Goal: Task Accomplishment & Management: Manage account settings

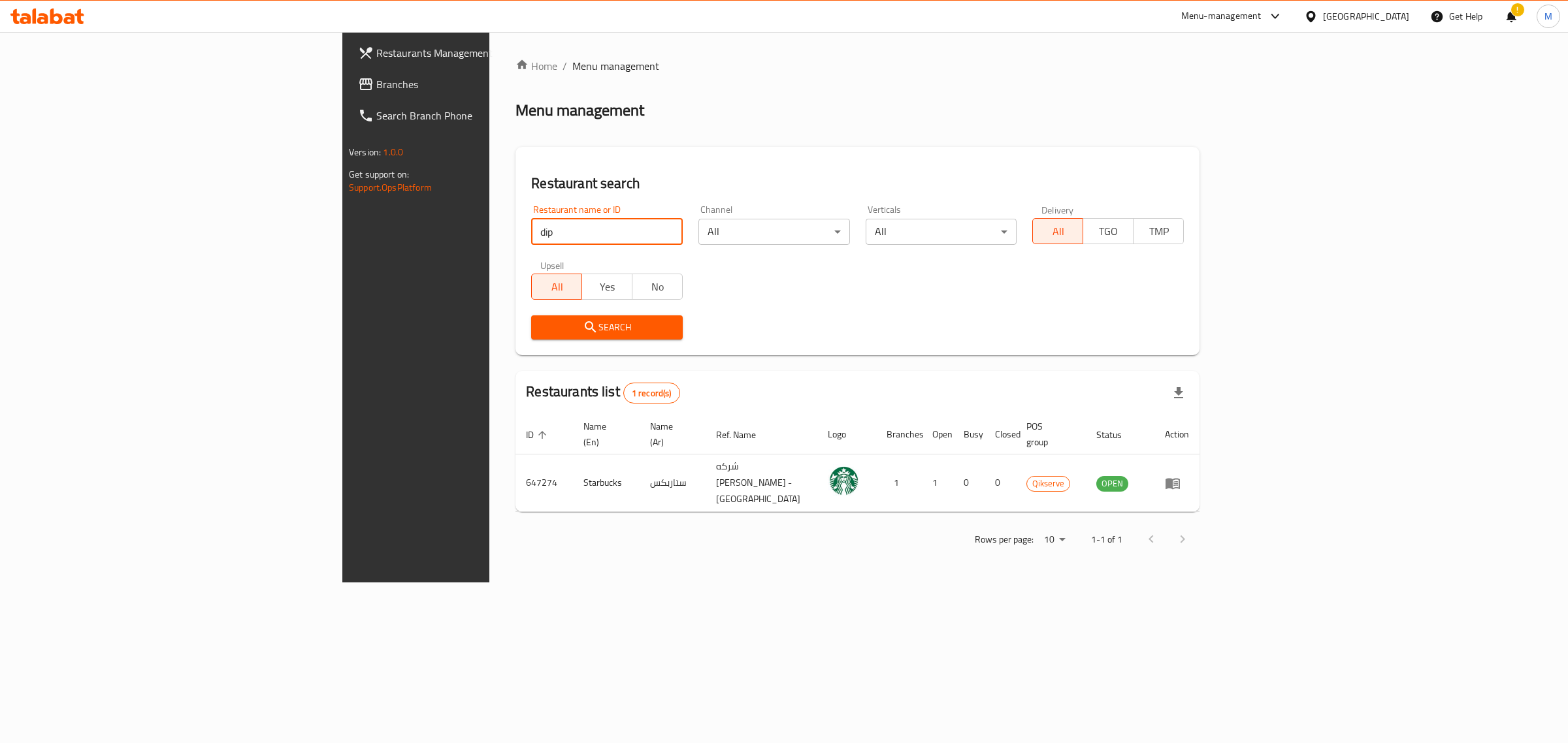
type input "dip"
click button "Search" at bounding box center [607, 327] width 152 height 24
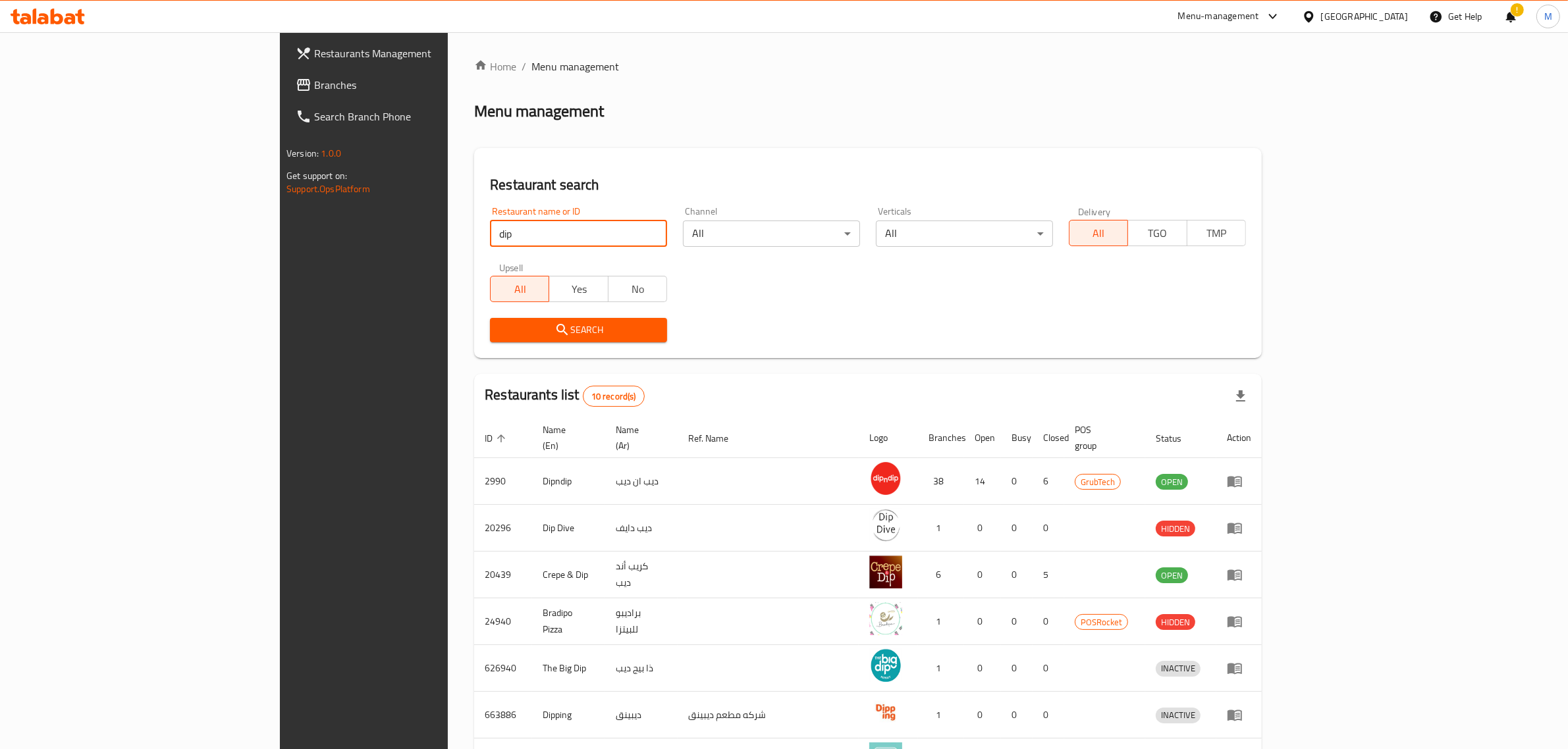
drag, startPoint x: 440, startPoint y: 232, endPoint x: 245, endPoint y: 225, distance: 195.1
click at [280, 225] on div "Restaurants Management Branches Search Branch Phone Version: 1.0.0 Get support …" at bounding box center [784, 520] width 1008 height 976
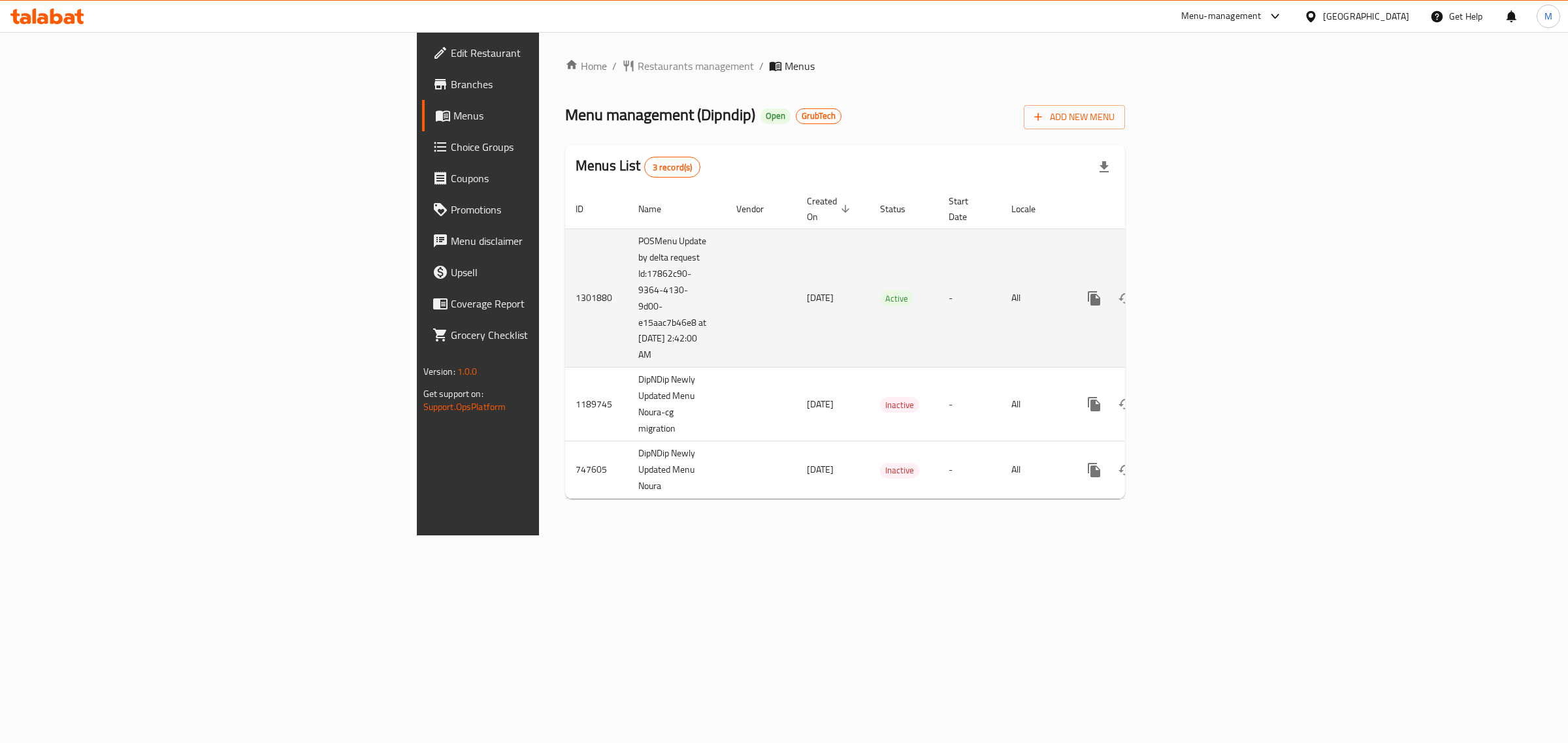
click at [1194, 293] on icon "enhanced table" at bounding box center [1188, 298] width 12 height 12
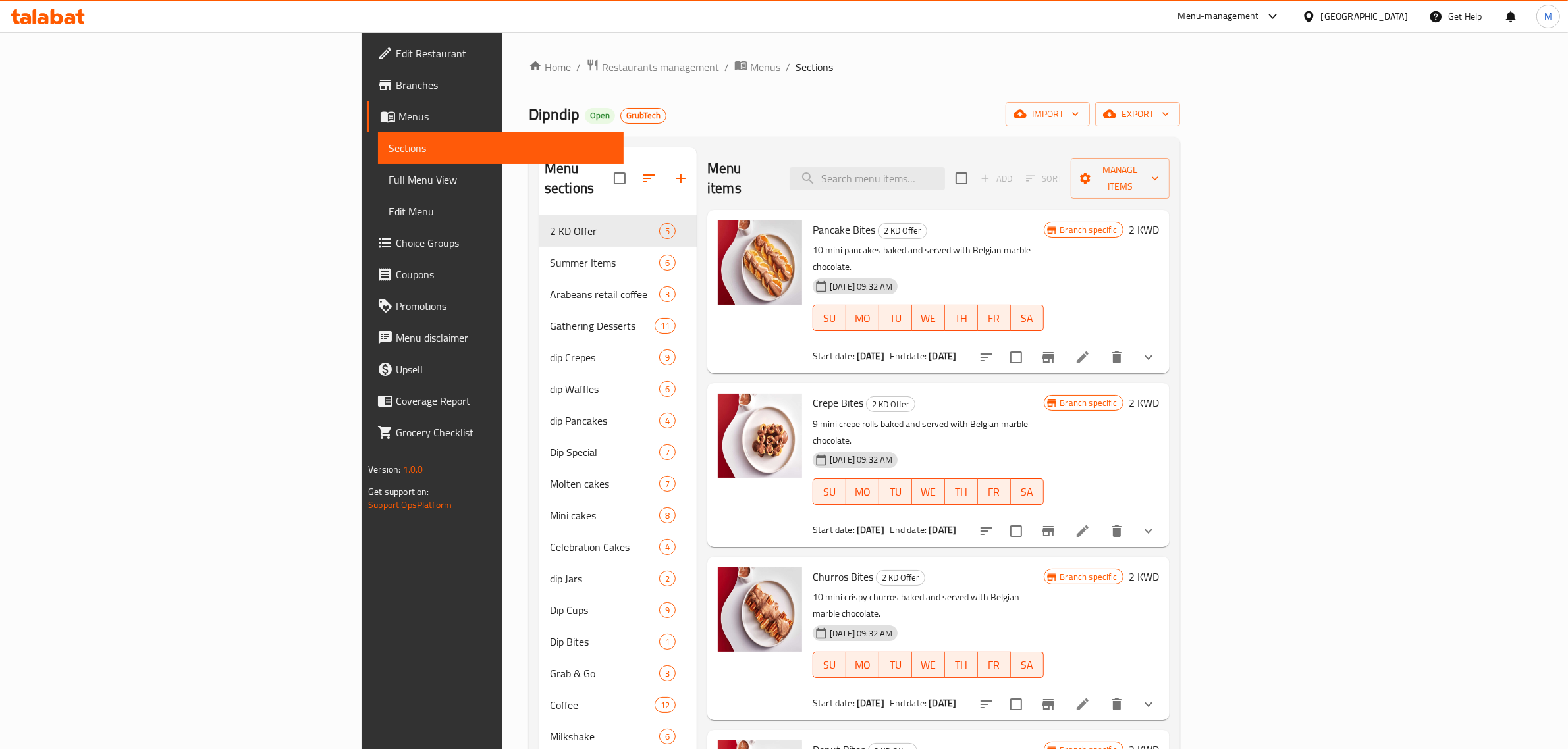
click at [734, 70] on icon "breadcrumb" at bounding box center [740, 65] width 13 height 13
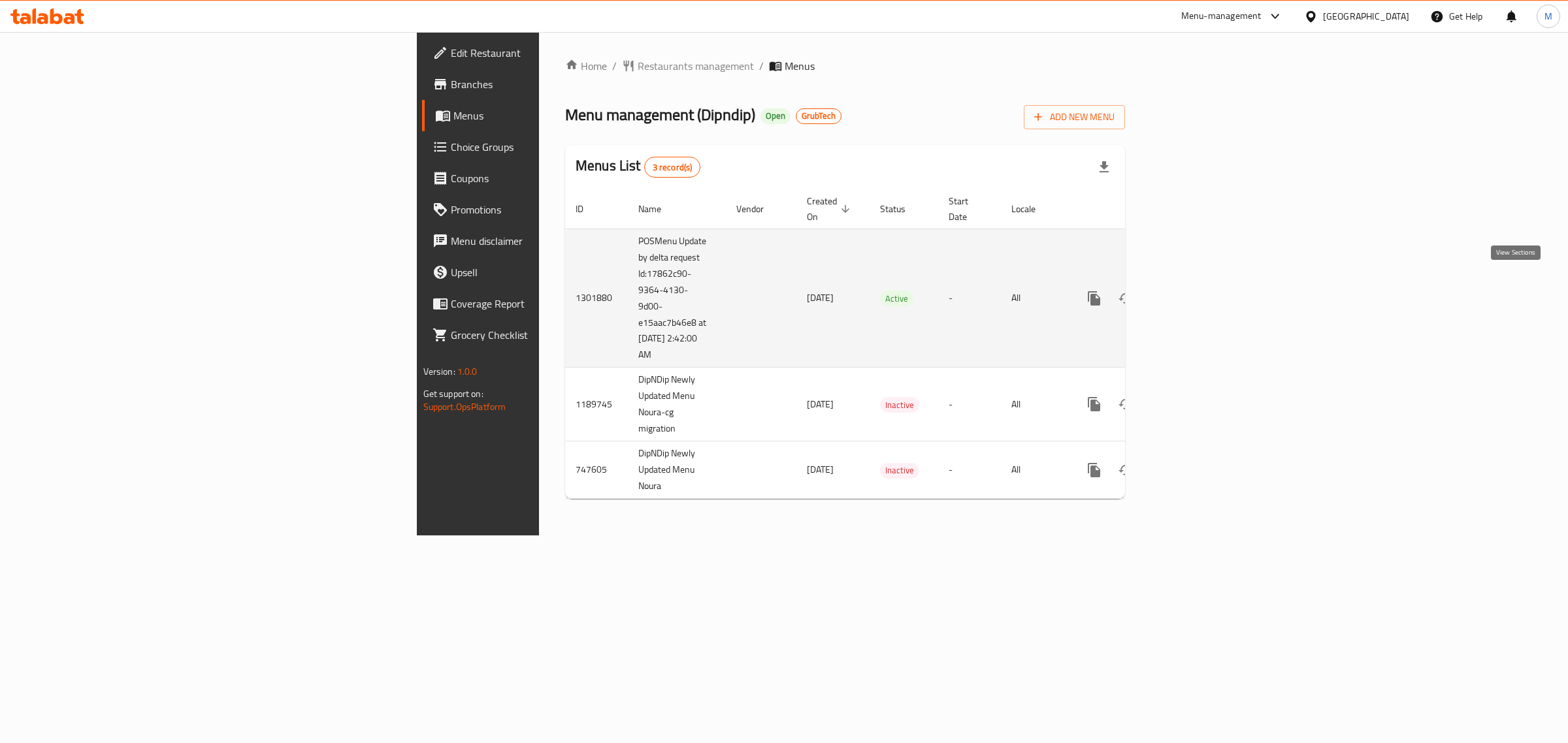
click at [1196, 291] on icon "enhanced table" at bounding box center [1188, 298] width 16 height 16
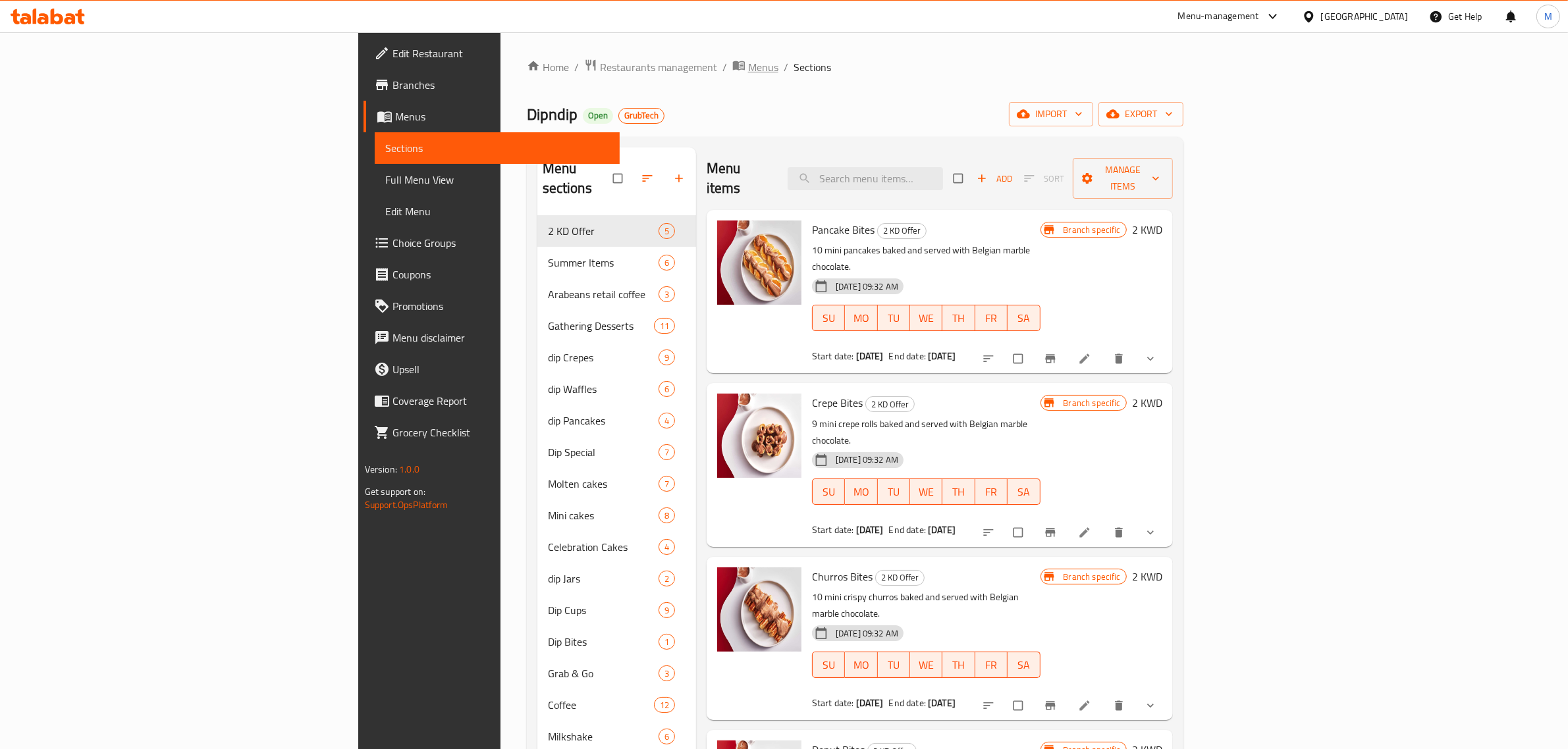
click at [748, 71] on span "Menus" at bounding box center [763, 67] width 31 height 16
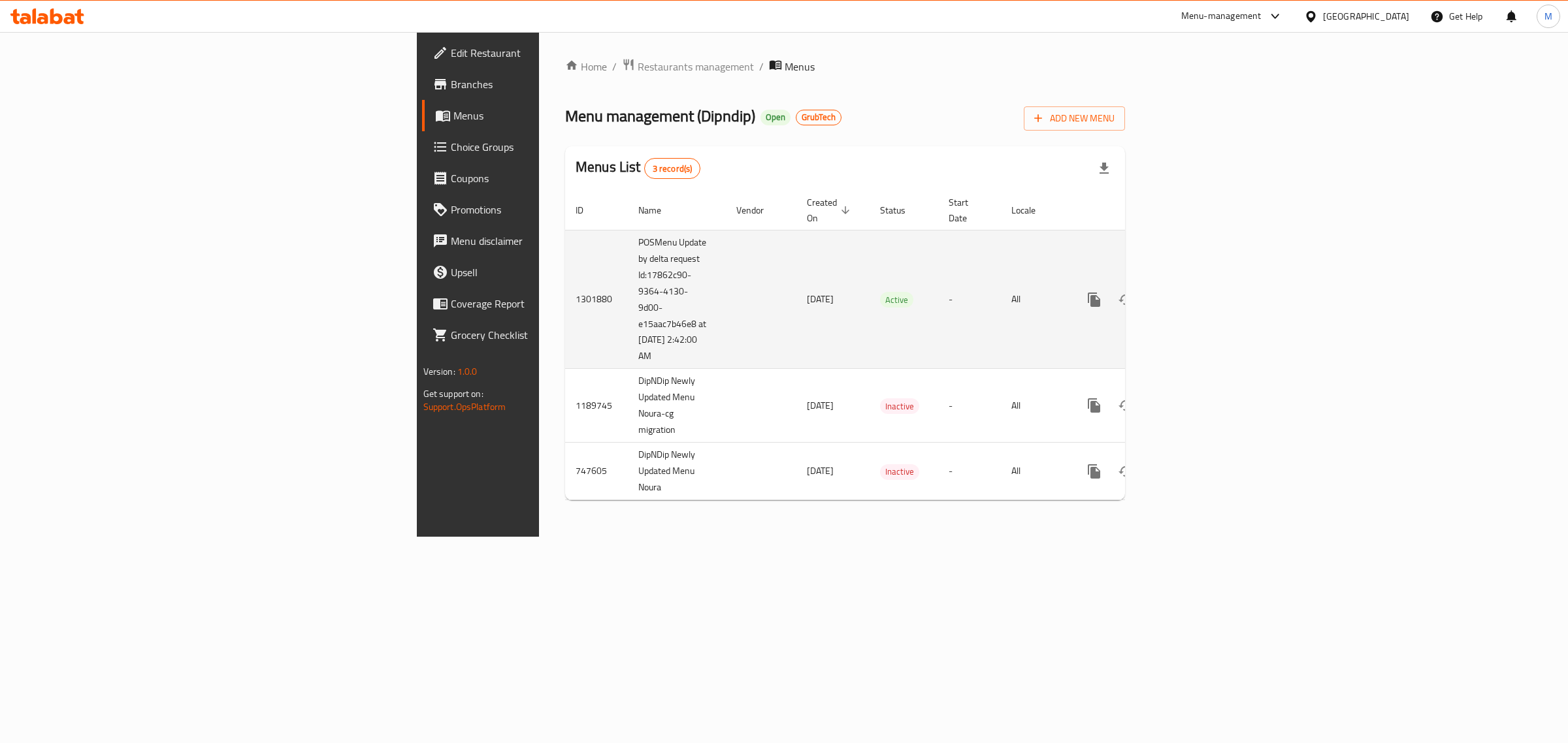
click at [628, 330] on td "POSMenu Update by delta request Id:17862c90-9364-4130-9d00-e15aac7b46e8 at [DAT…" at bounding box center [677, 299] width 98 height 139
click at [726, 329] on td "enhanced table" at bounding box center [761, 299] width 71 height 139
click at [1194, 294] on icon "enhanced table" at bounding box center [1188, 299] width 12 height 12
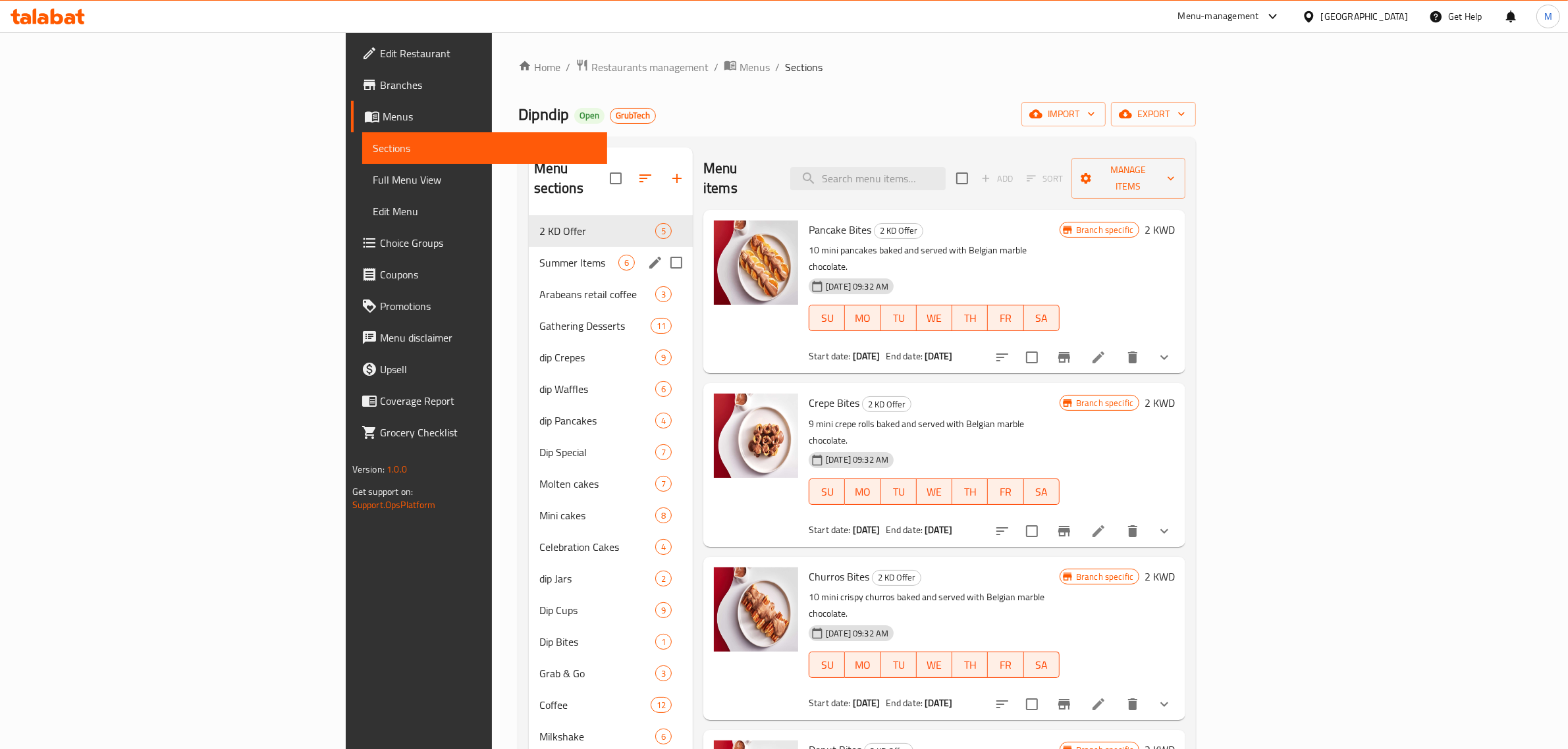
click at [528, 252] on div "Summer Items 6" at bounding box center [610, 262] width 164 height 31
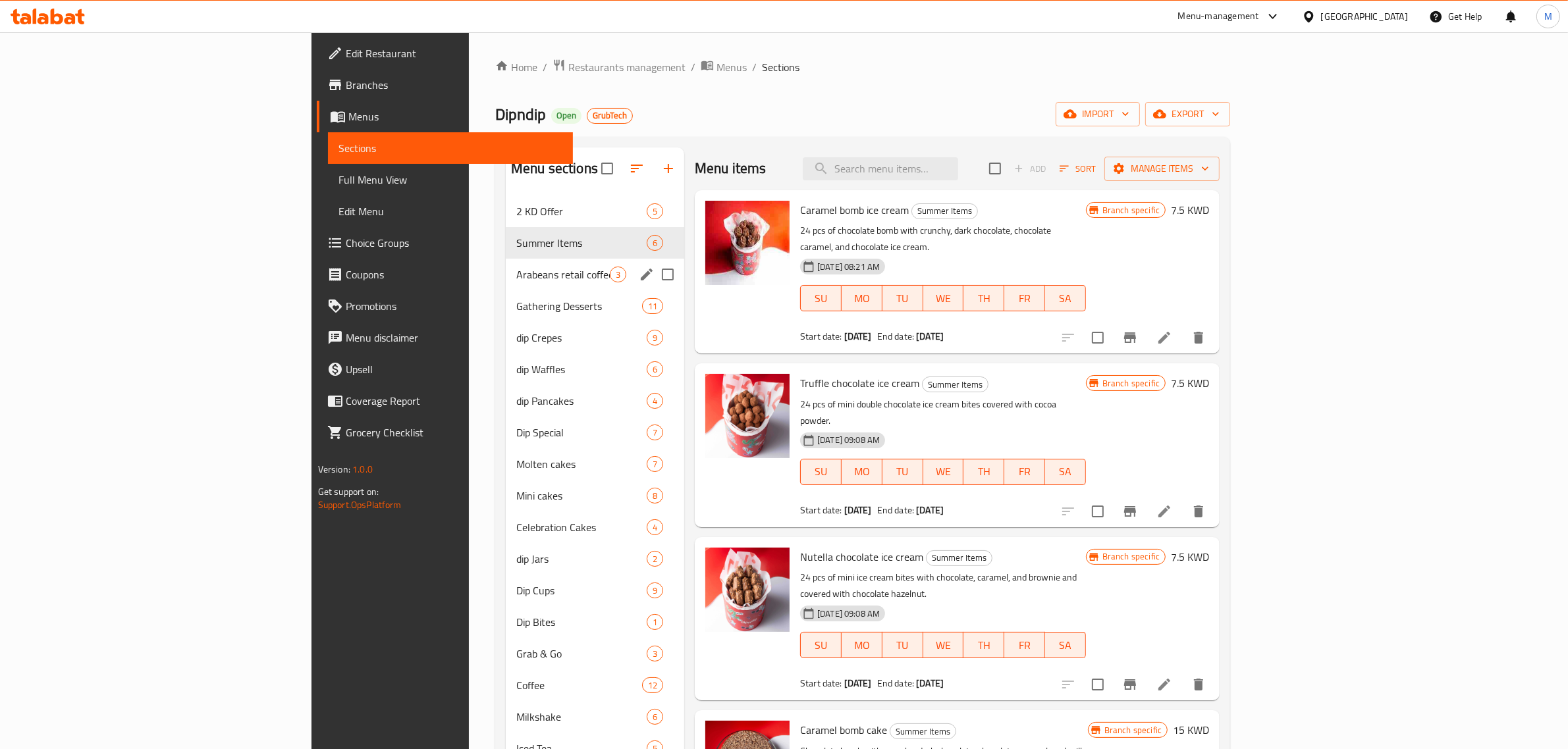
click at [506, 284] on div "Arabeans retail coffee 3" at bounding box center [594, 275] width 178 height 31
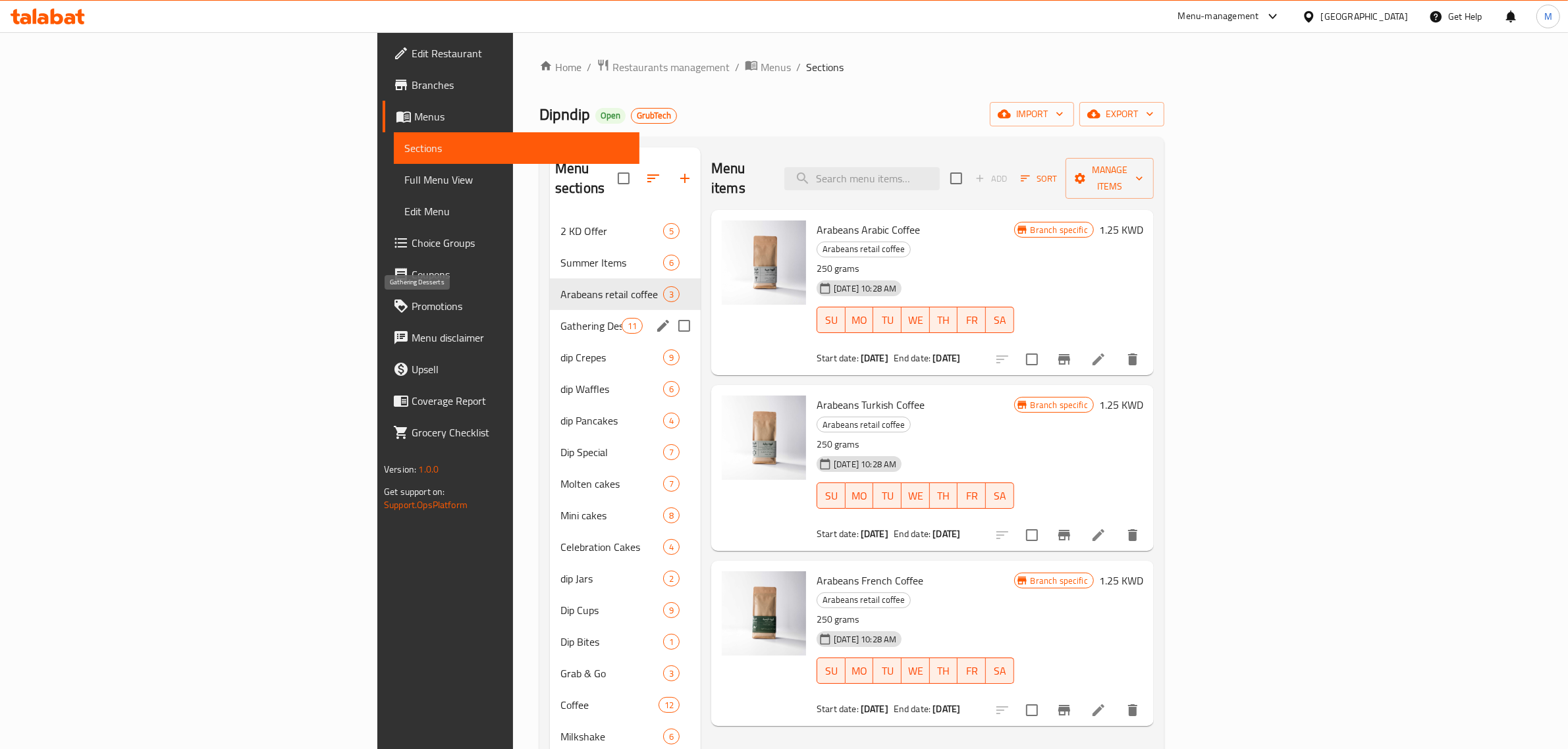
click at [561, 318] on span "Gathering Desserts" at bounding box center [591, 326] width 61 height 16
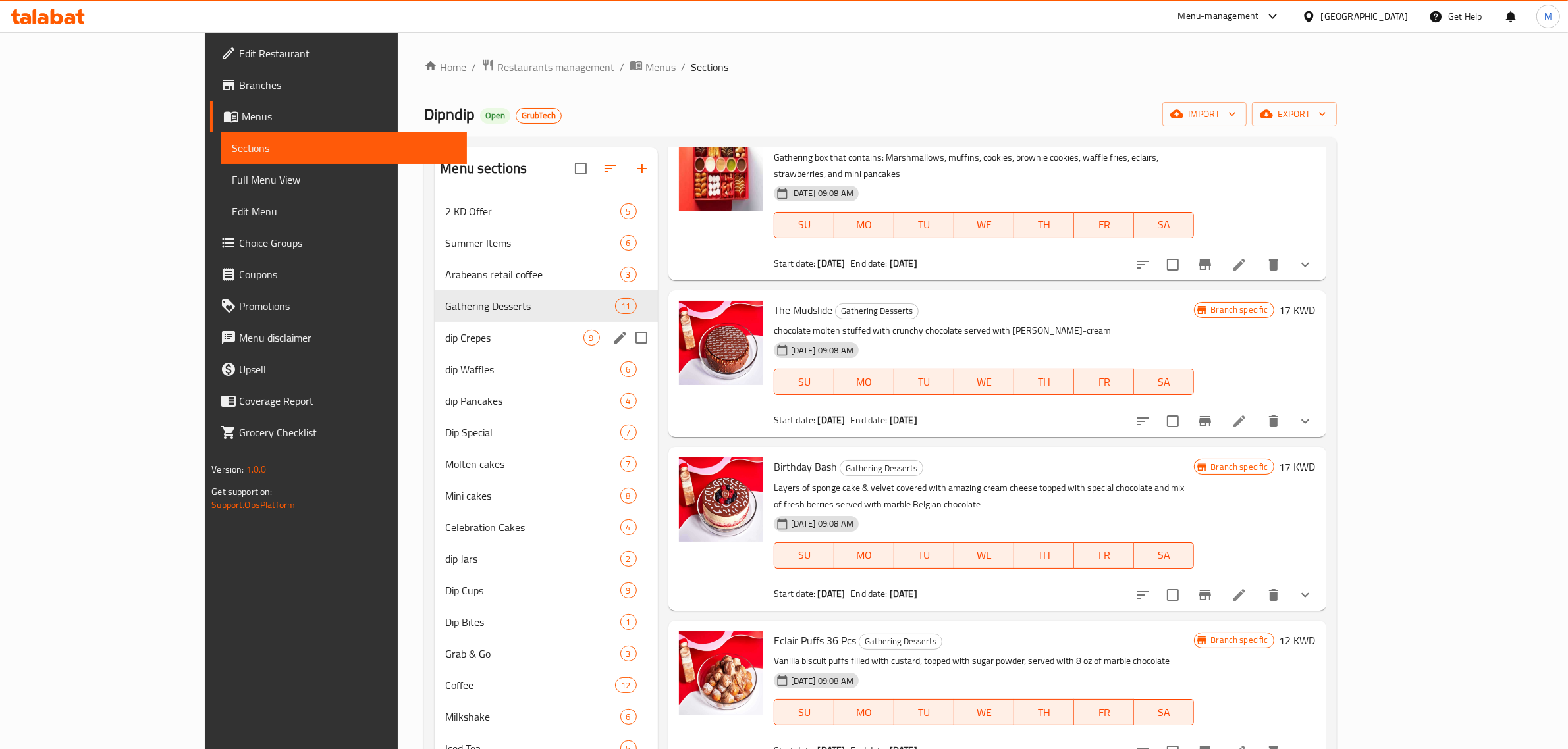
click at [467, 332] on span "dip Crepes" at bounding box center [514, 338] width 137 height 16
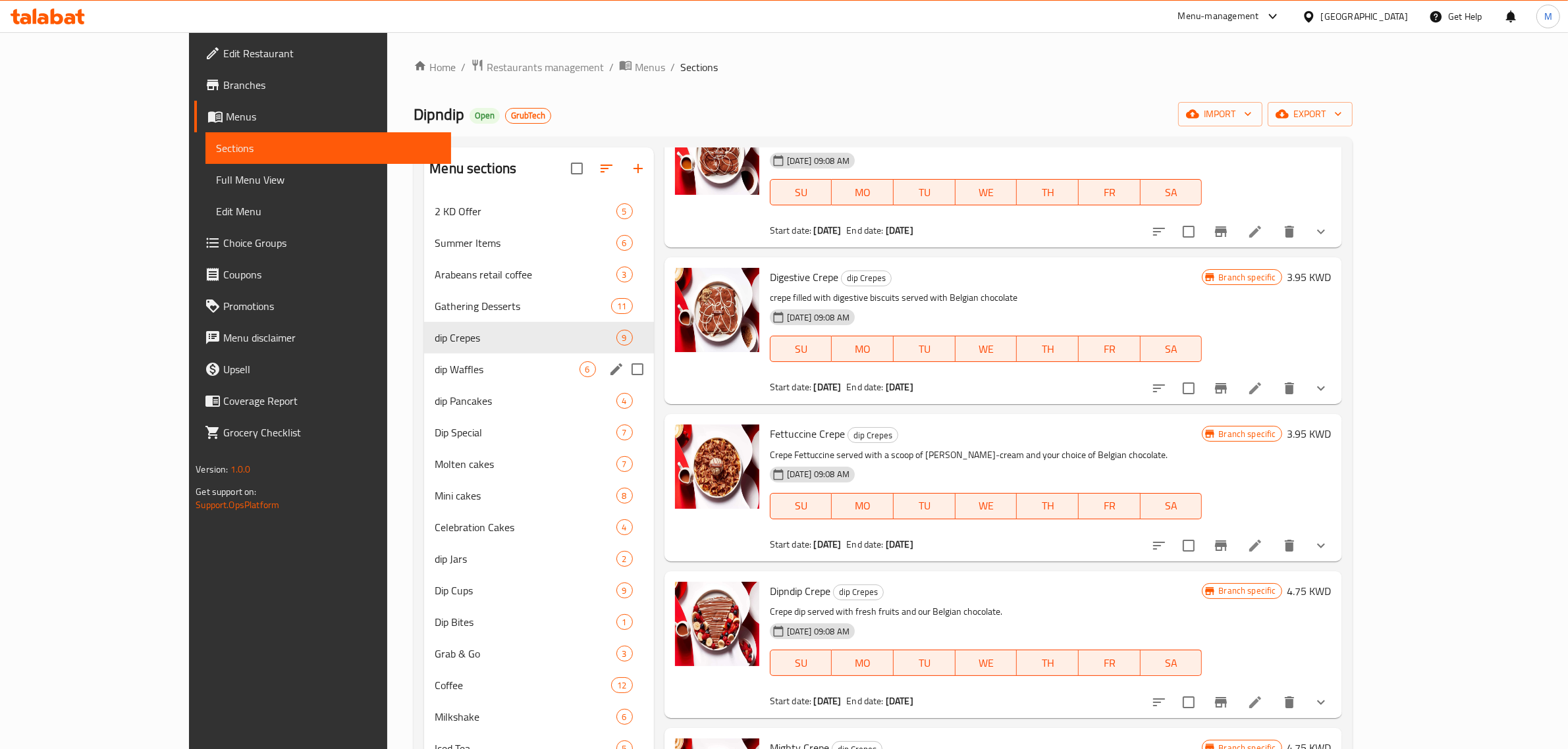
click at [448, 383] on div "dip Waffles 6" at bounding box center [539, 369] width 229 height 31
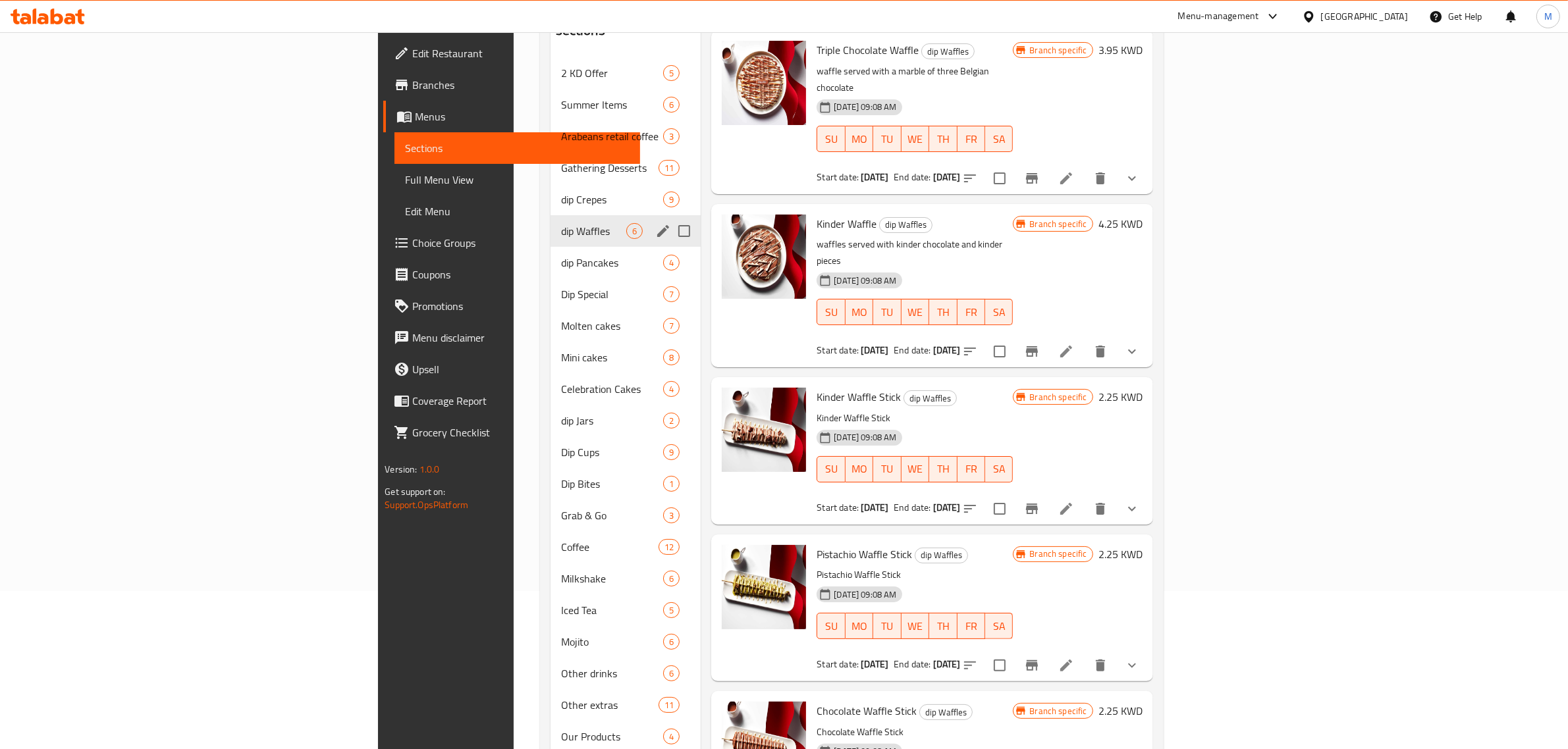
scroll to position [165, 0]
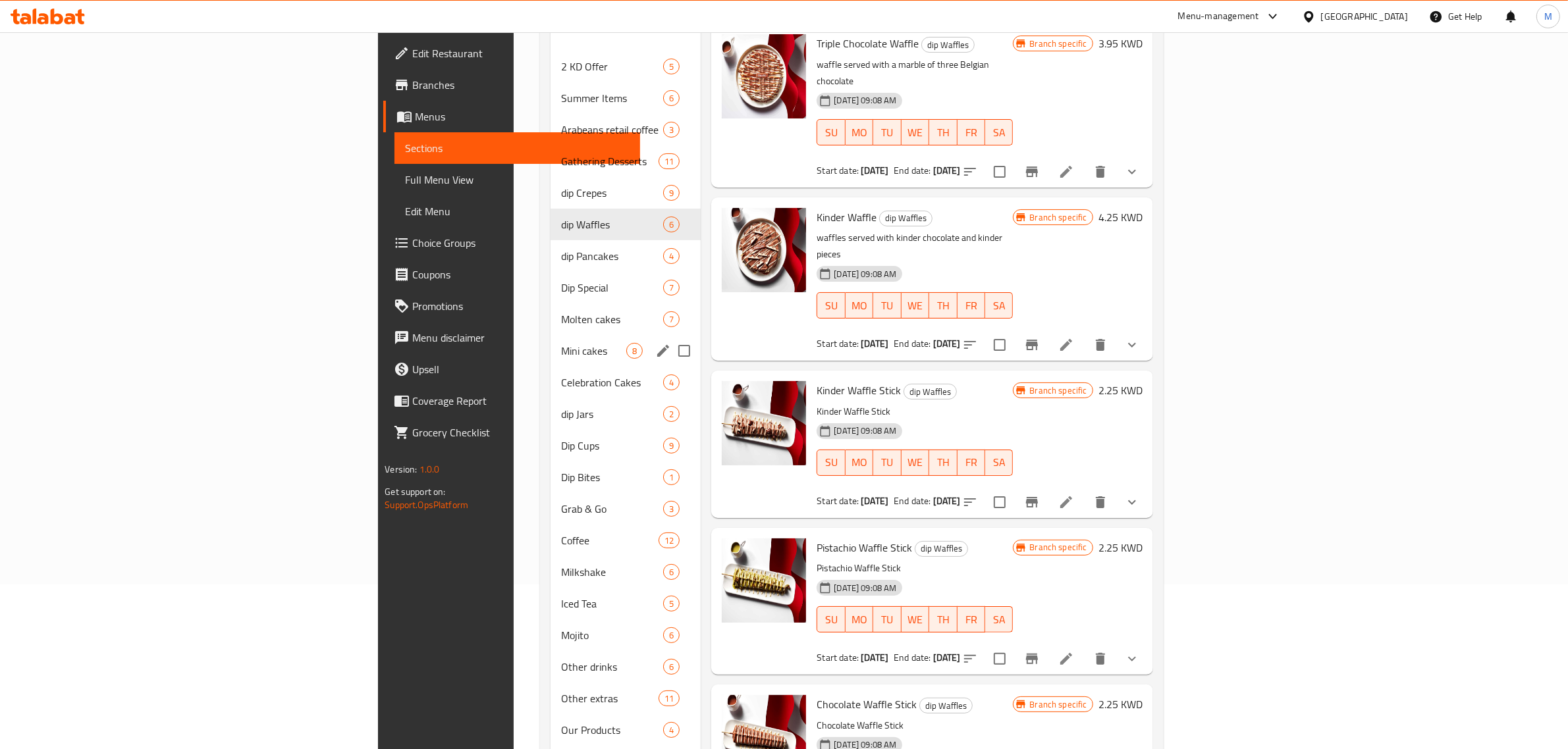
click at [550, 345] on div "Mini cakes 8" at bounding box center [626, 351] width 151 height 31
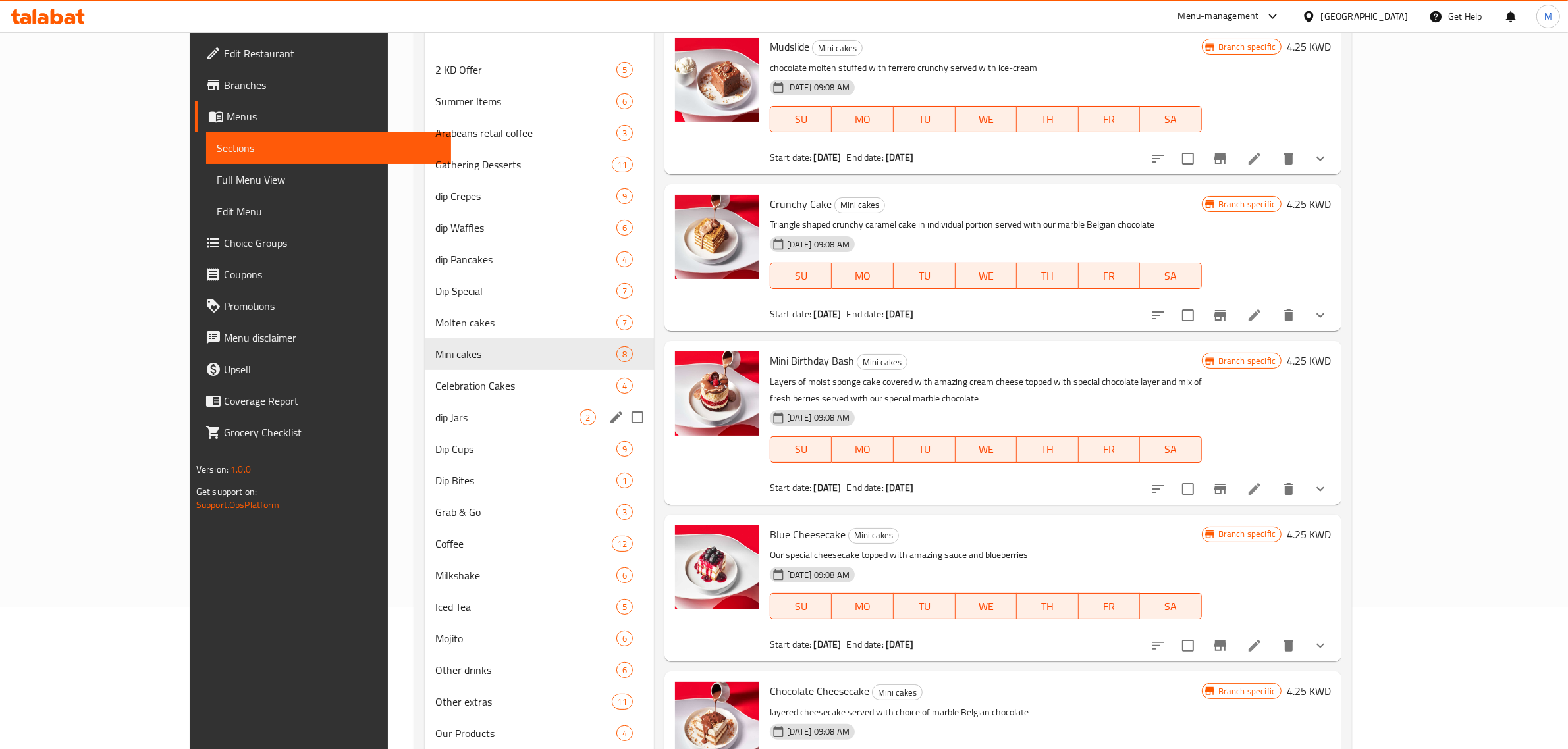
scroll to position [214, 0]
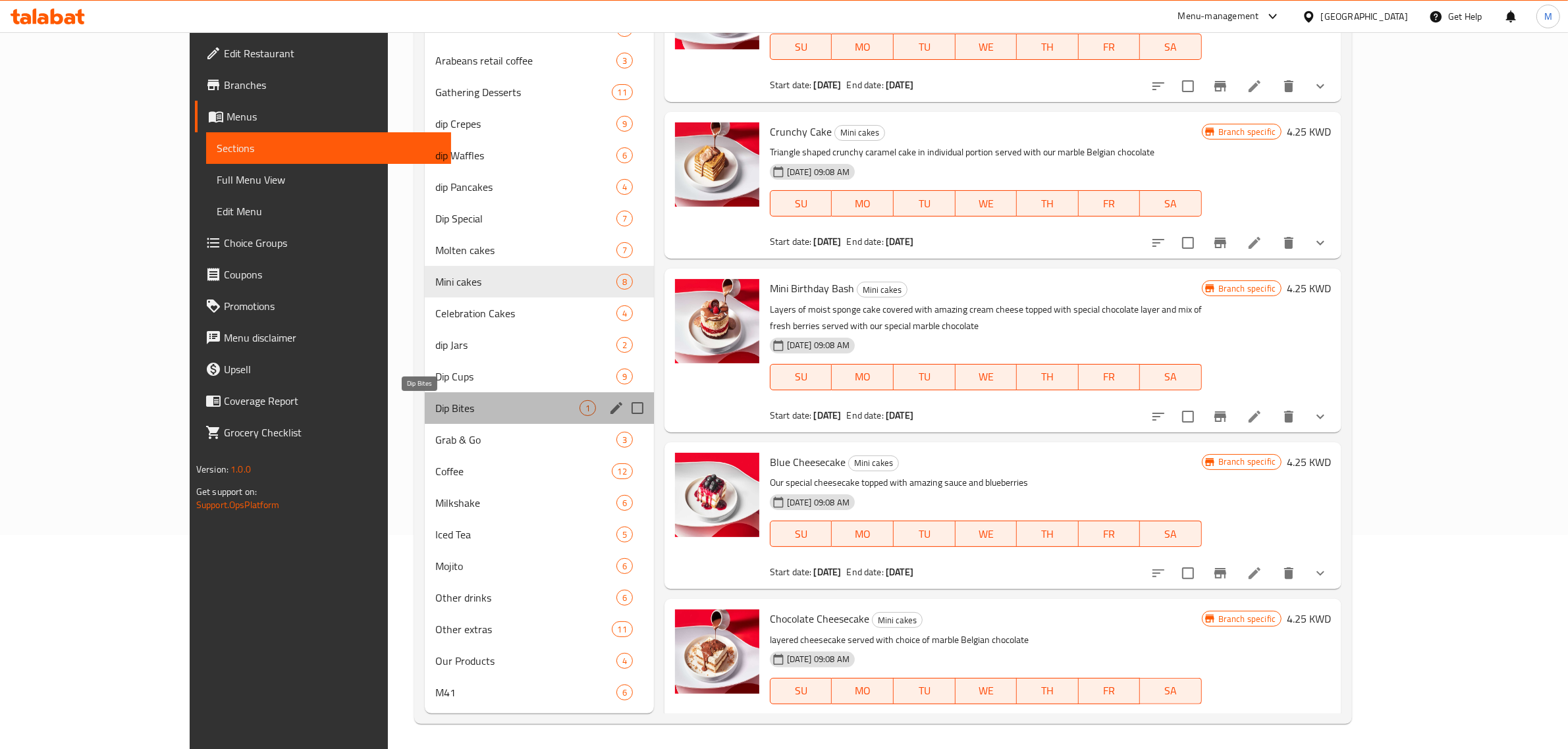
click at [435, 405] on span "Dip Bites" at bounding box center [507, 408] width 144 height 16
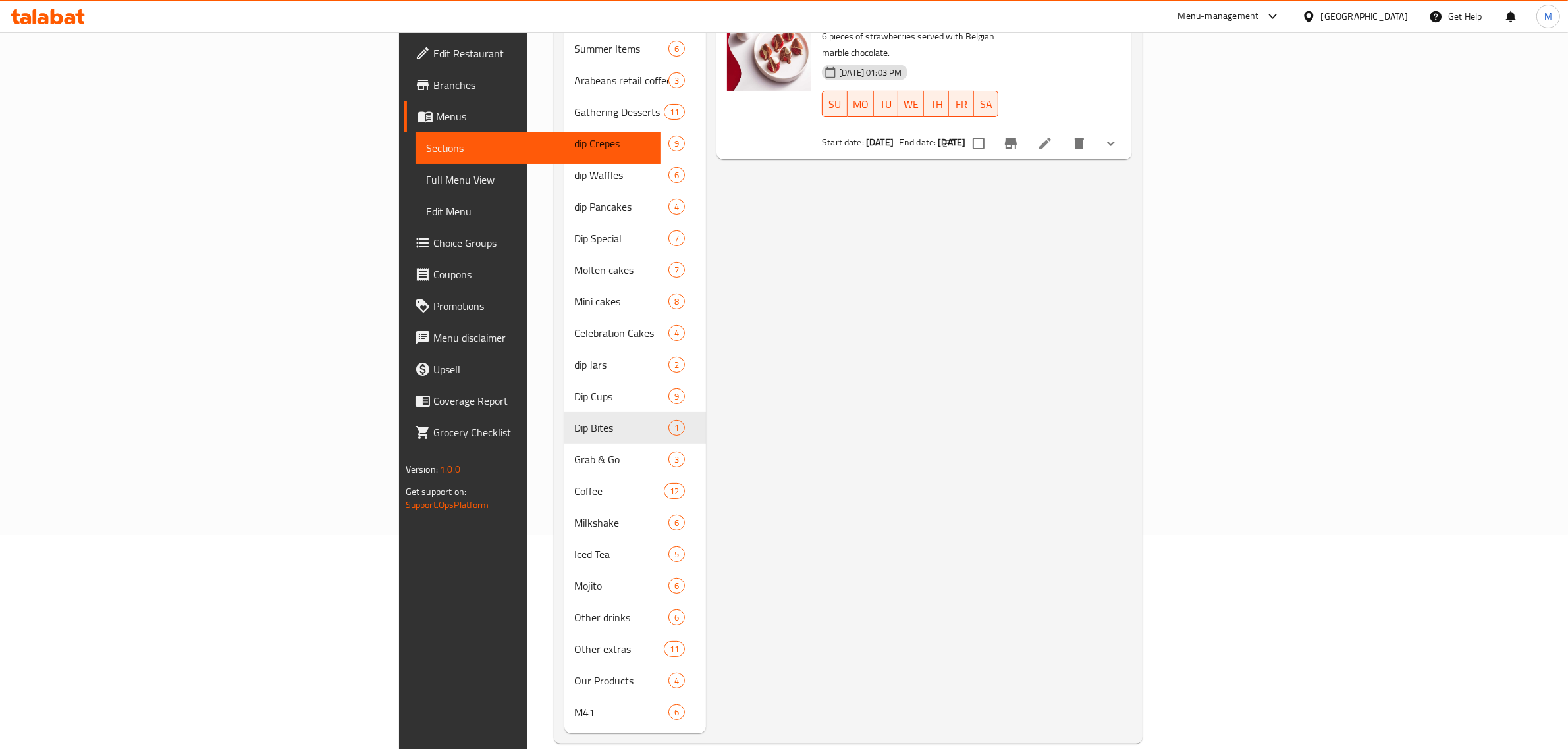
drag, startPoint x: 869, startPoint y: 400, endPoint x: 860, endPoint y: 389, distance: 14.2
drag, startPoint x: 860, startPoint y: 389, endPoint x: 755, endPoint y: 338, distance: 116.7
click at [755, 338] on div "Menu items Add Sort Manage items Strawberry Bites Dip Bites 6 pieces of strawbe…" at bounding box center [919, 333] width 426 height 800
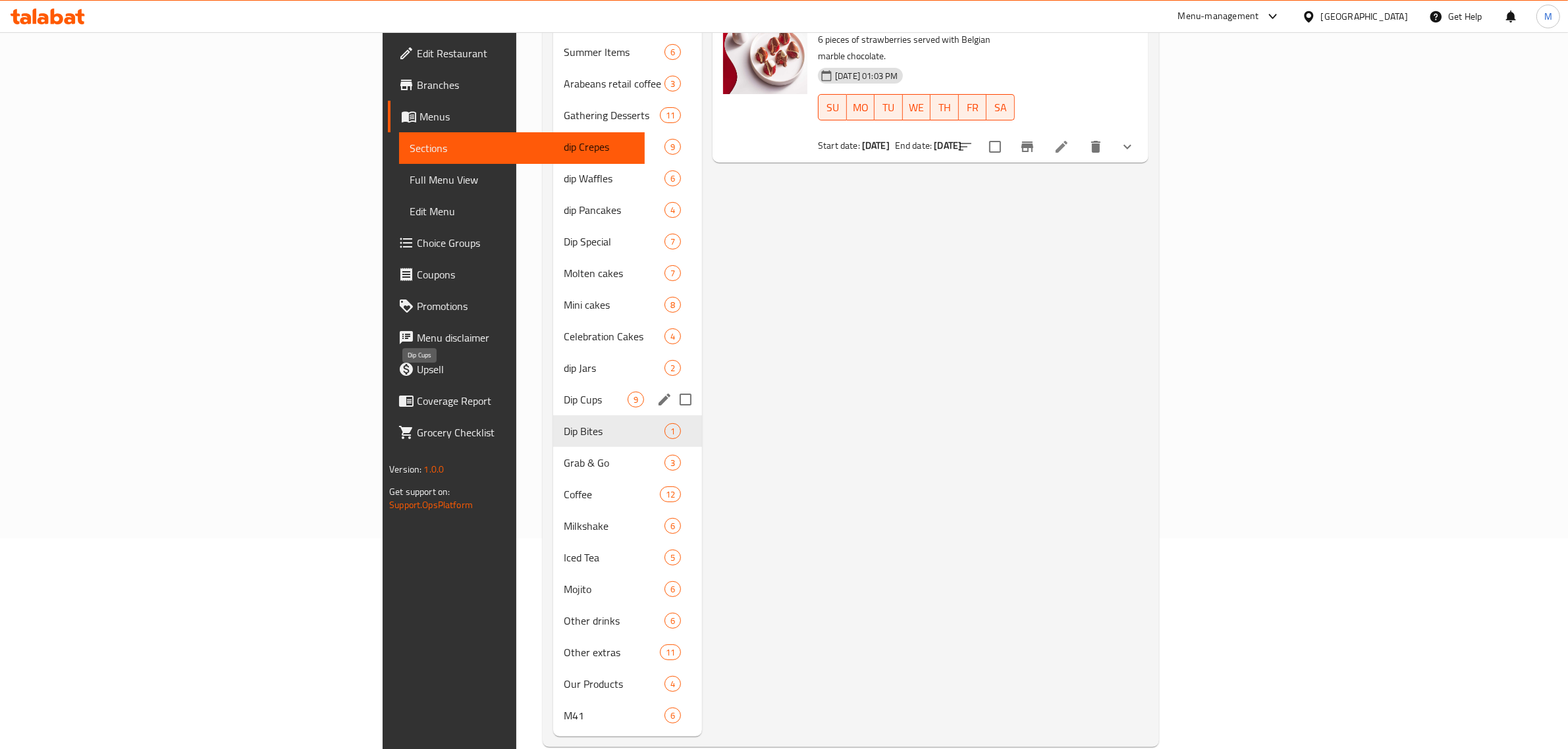
scroll to position [214, 0]
click at [553, 673] on div "Our Products 4" at bounding box center [627, 681] width 149 height 31
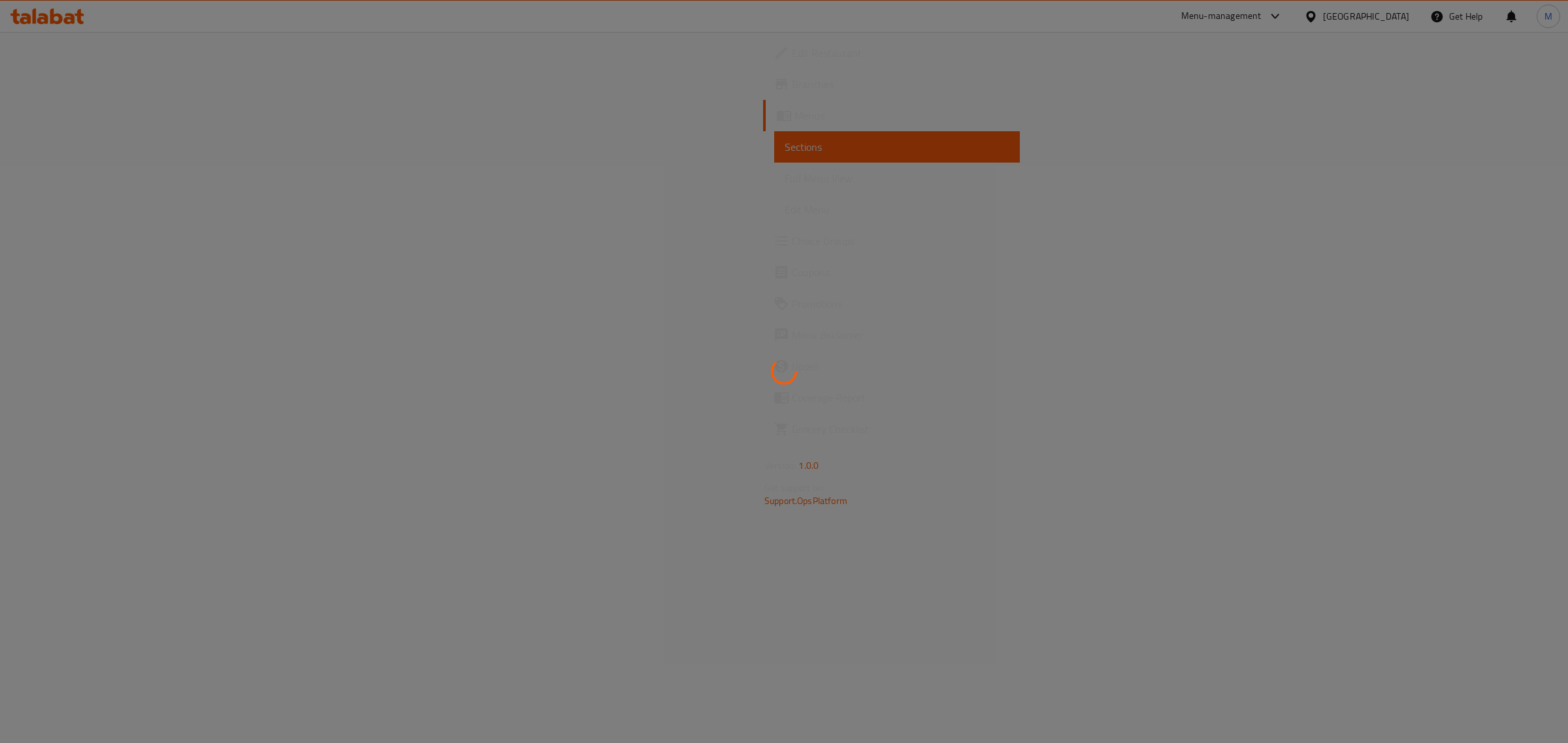
click at [471, 119] on div at bounding box center [784, 372] width 1568 height 743
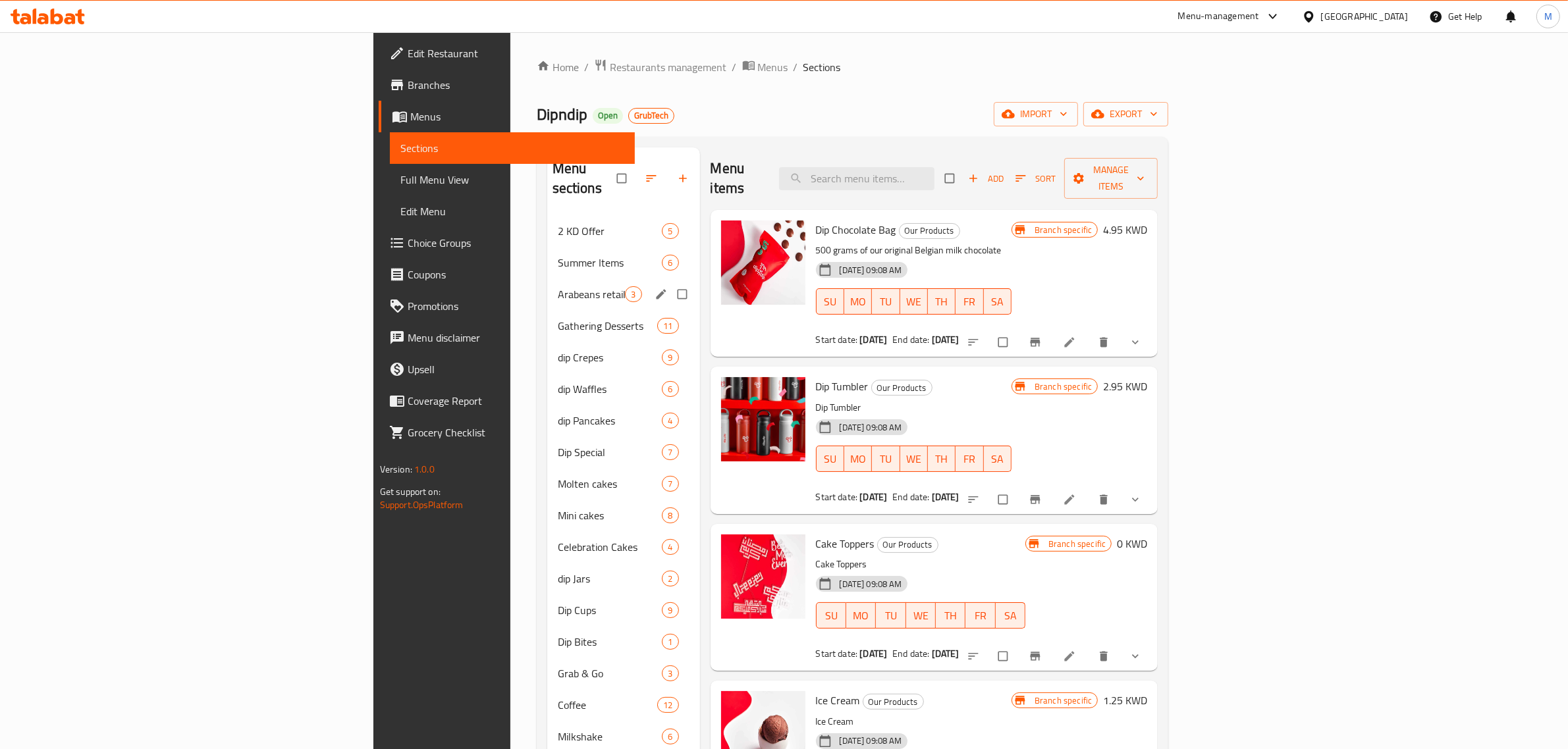
click at [547, 279] on div "Arabeans retail coffee 3" at bounding box center [623, 294] width 153 height 31
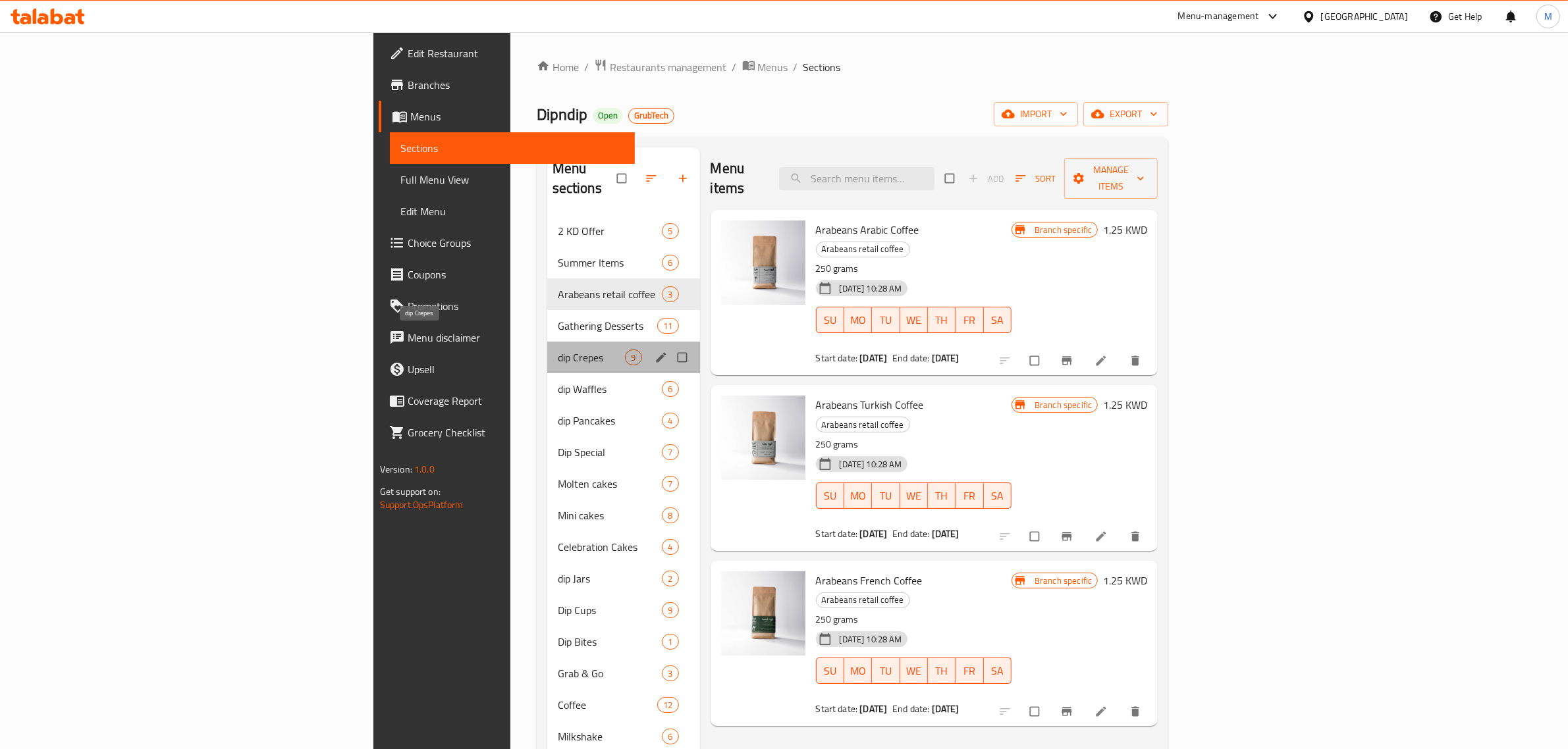
click at [557, 349] on span "dip Crepes" at bounding box center [591, 357] width 68 height 16
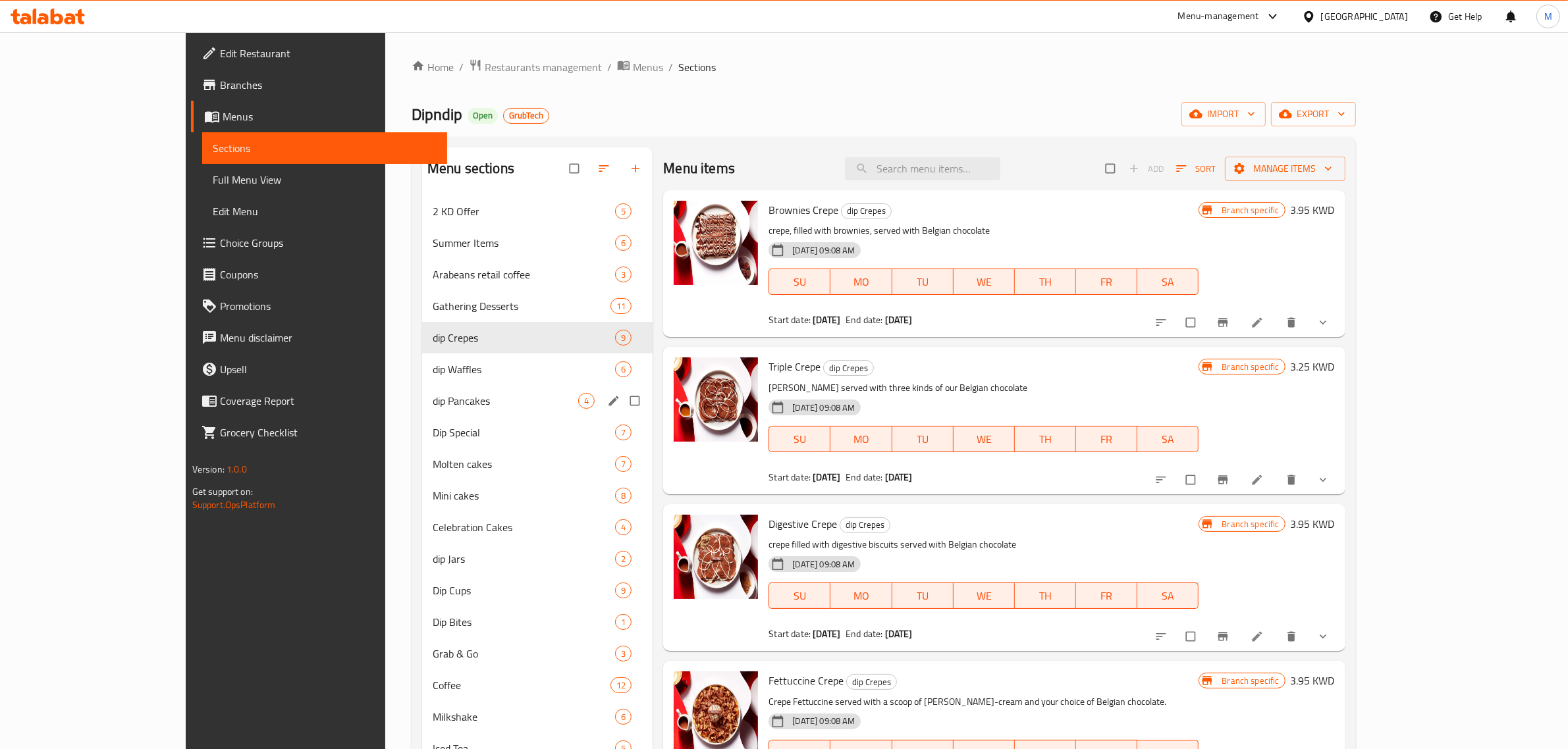
click at [442, 408] on span "dip Pancakes" at bounding box center [505, 401] width 145 height 16
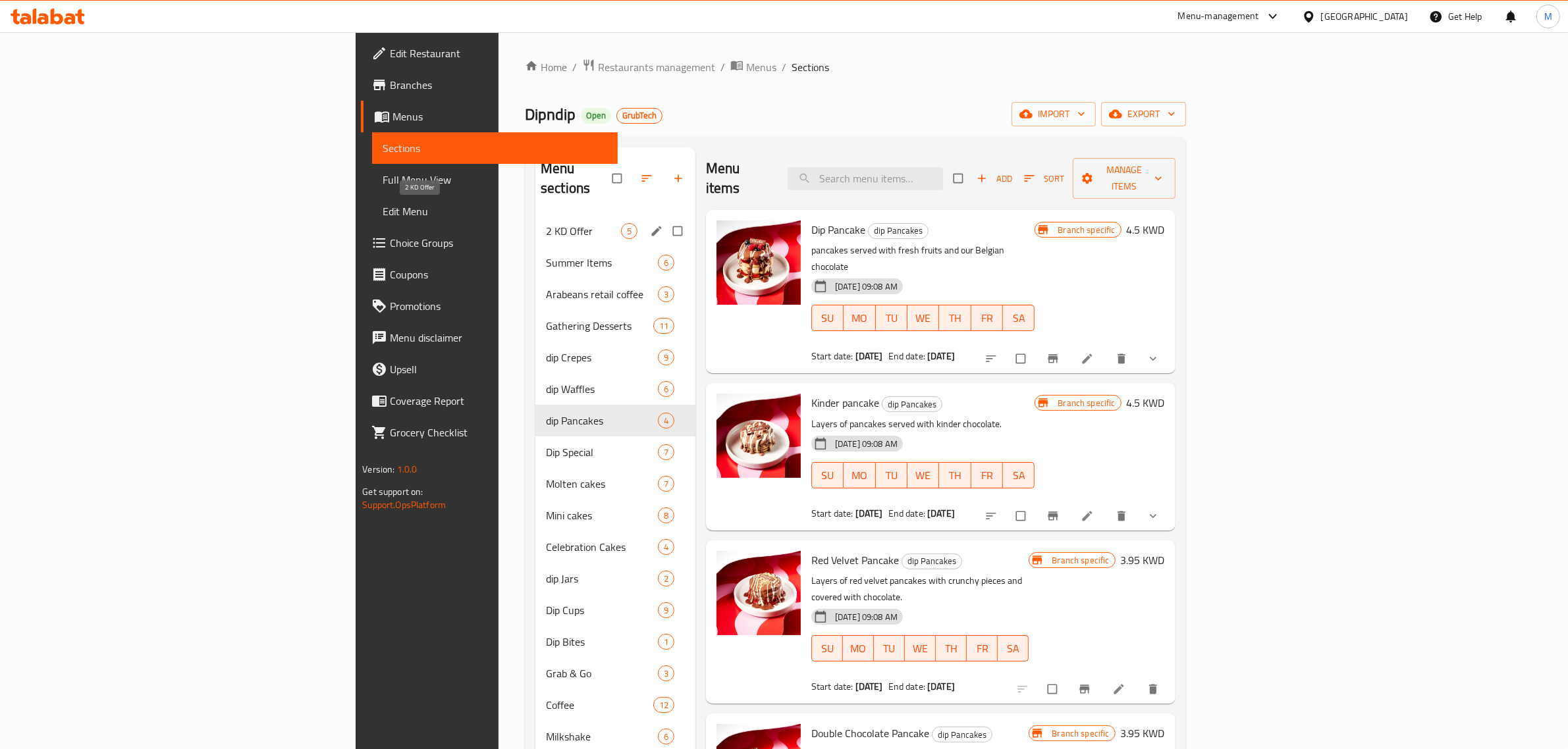
click at [546, 223] on span "2 KD Offer" at bounding box center [583, 231] width 75 height 16
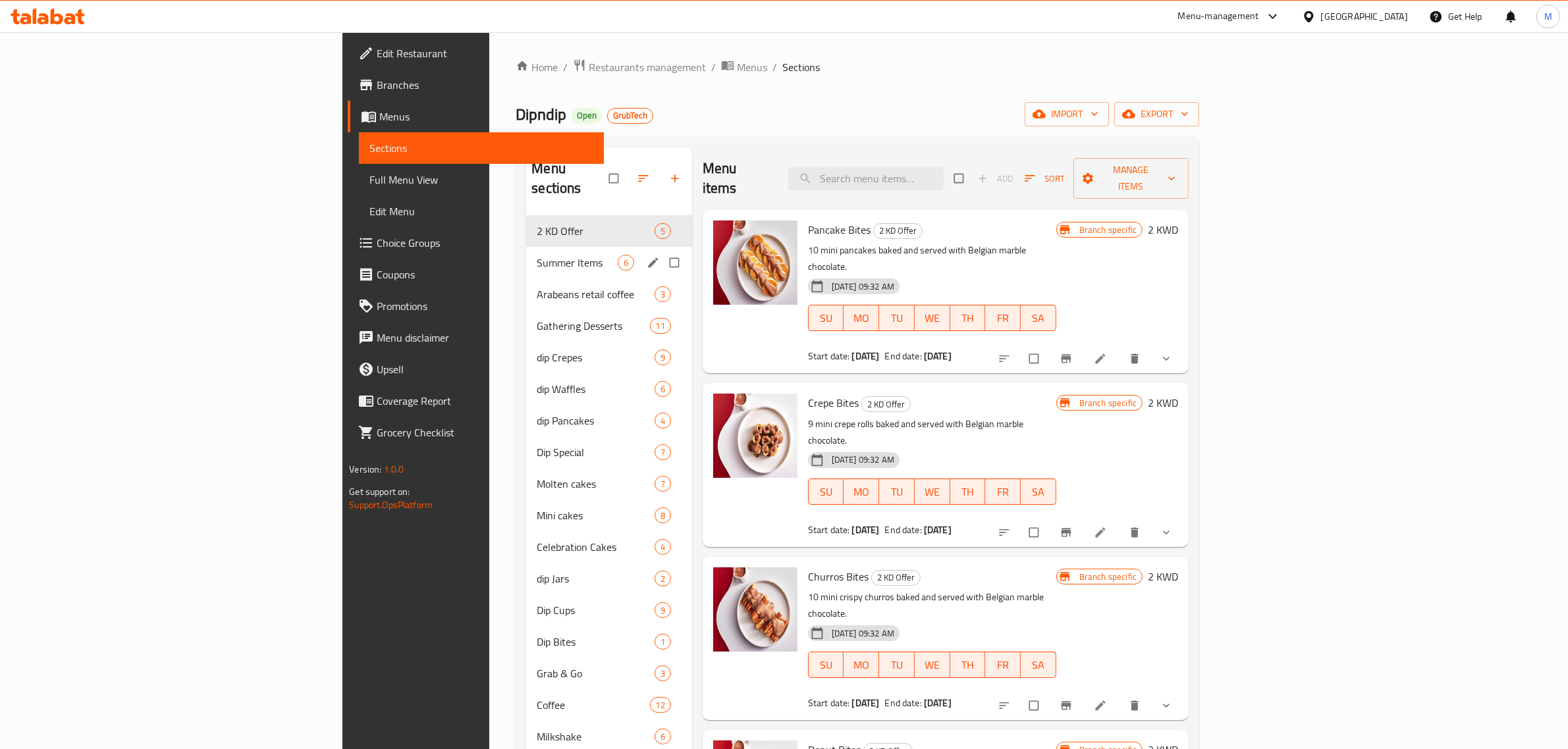
click at [526, 257] on div "Summer Items 6" at bounding box center [609, 262] width 165 height 31
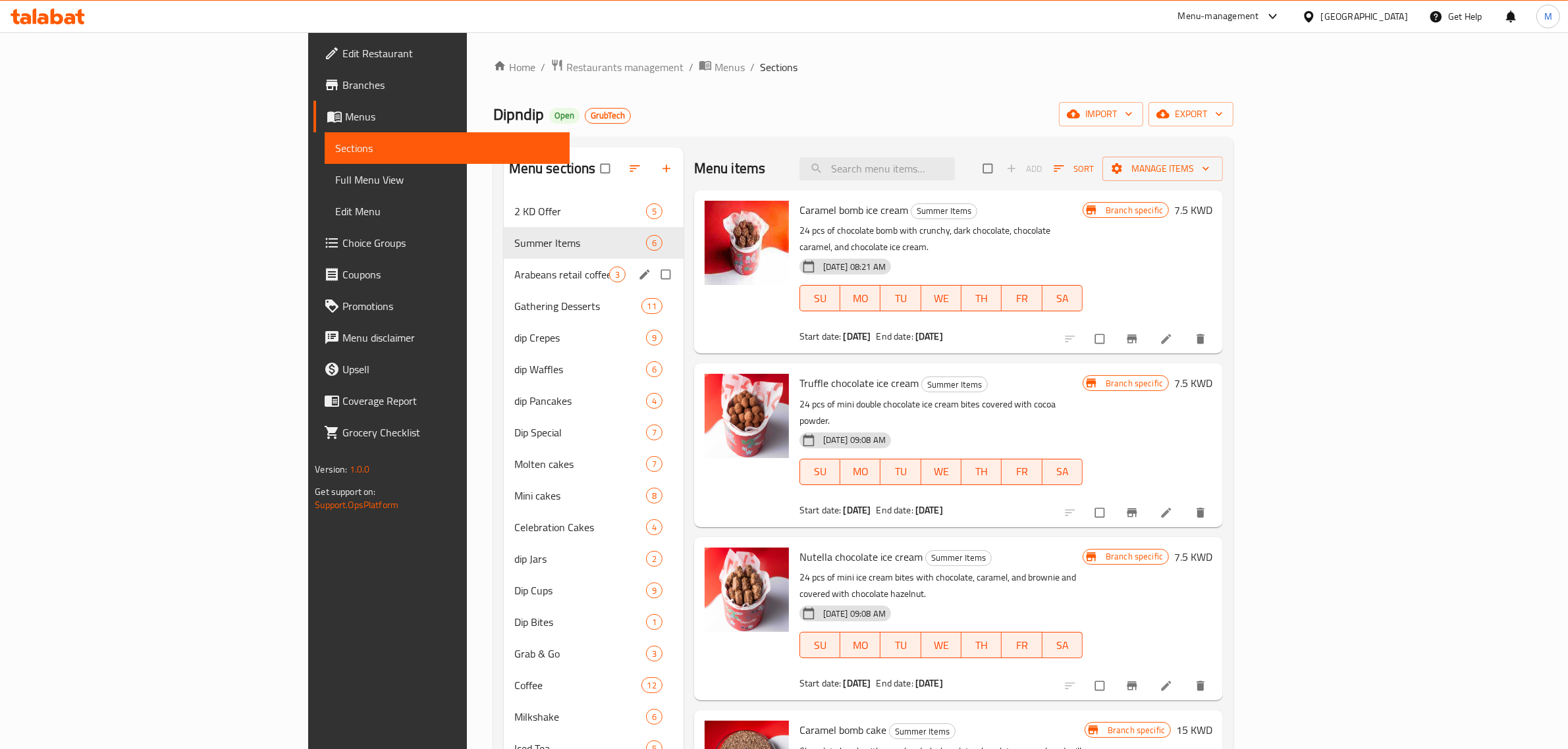
click at [504, 297] on div "Gathering Desserts 11" at bounding box center [594, 306] width 180 height 31
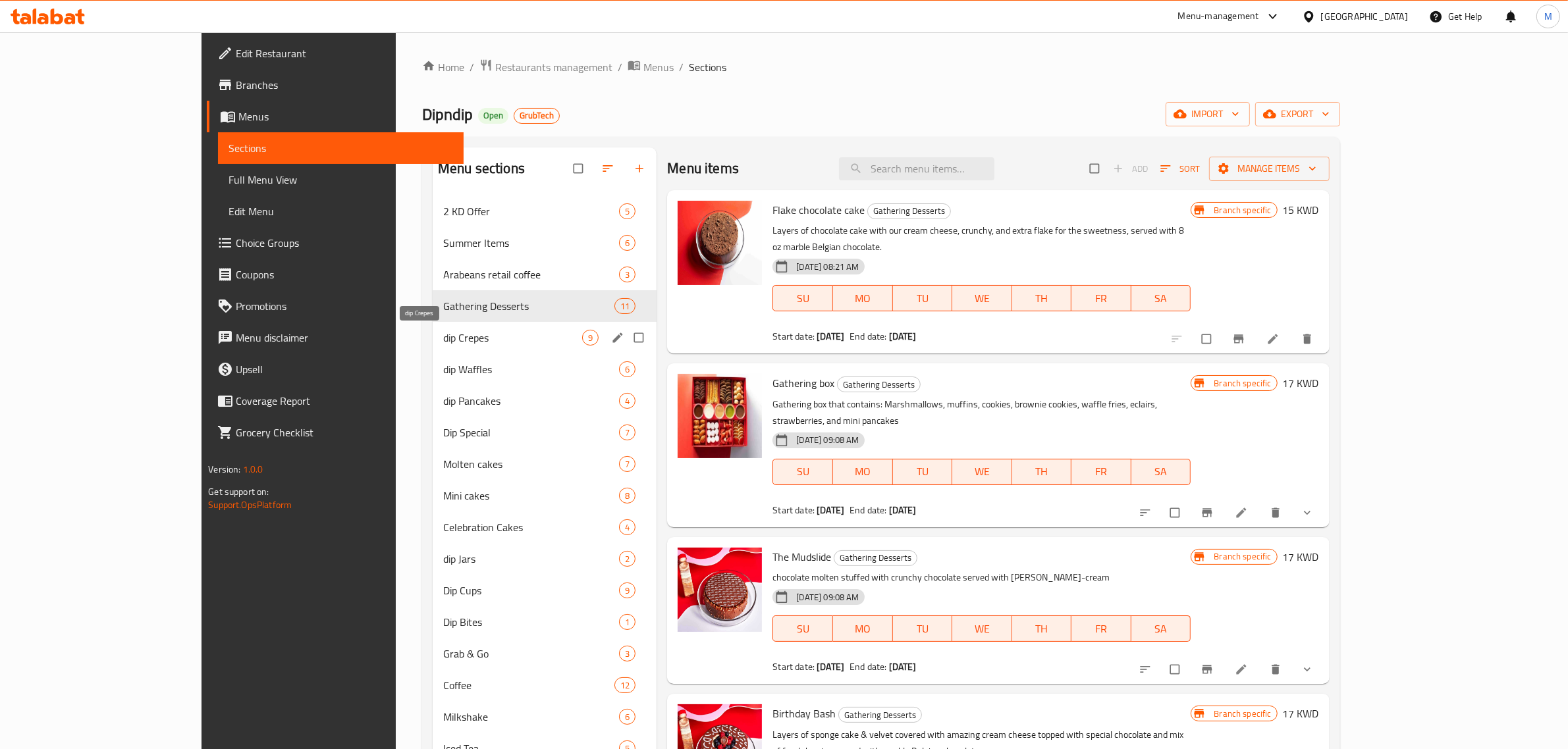
click at [471, 344] on span "dip Crepes" at bounding box center [512, 338] width 139 height 16
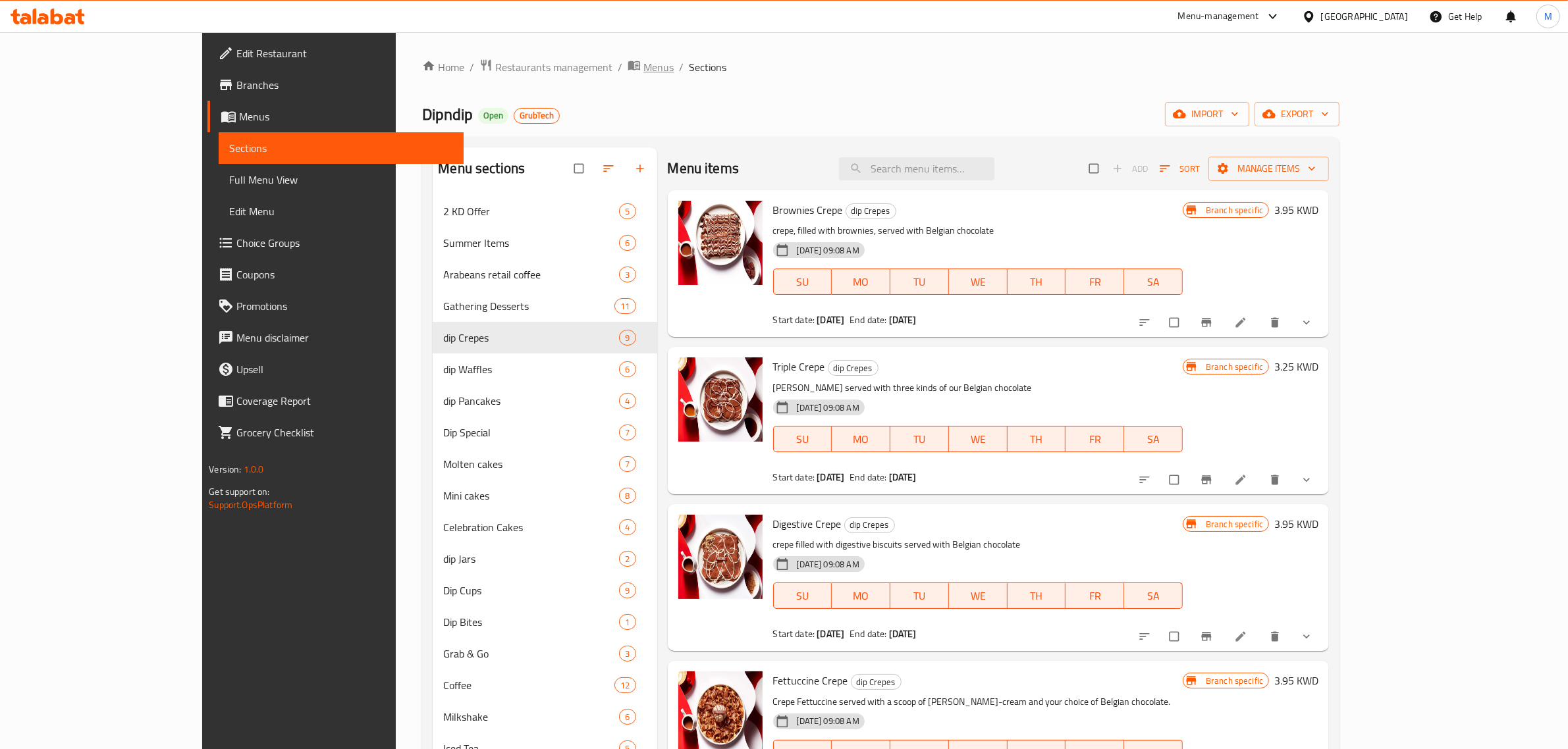
click at [643, 75] on span "Menus" at bounding box center [658, 67] width 31 height 16
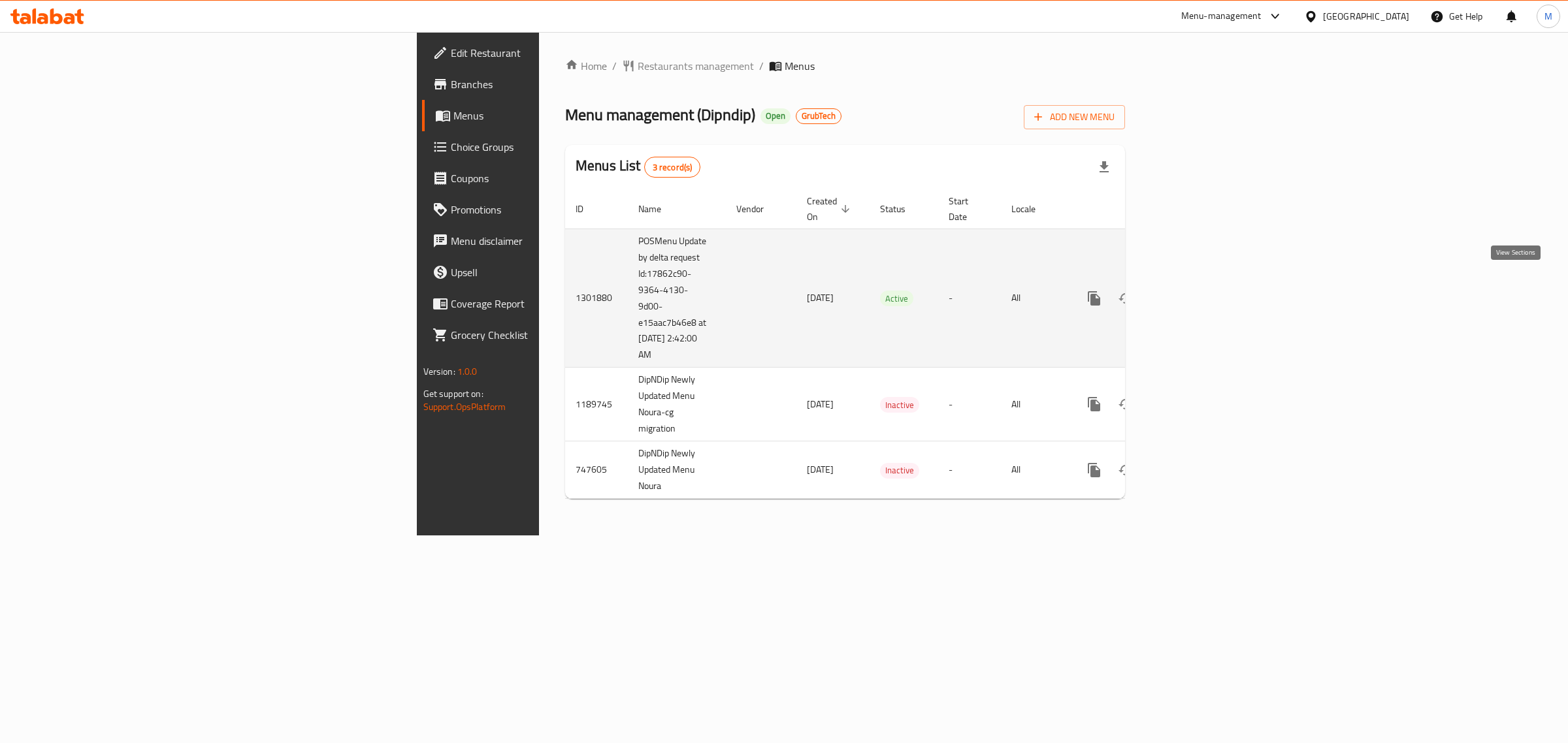
click at [1196, 291] on icon "enhanced table" at bounding box center [1188, 298] width 16 height 16
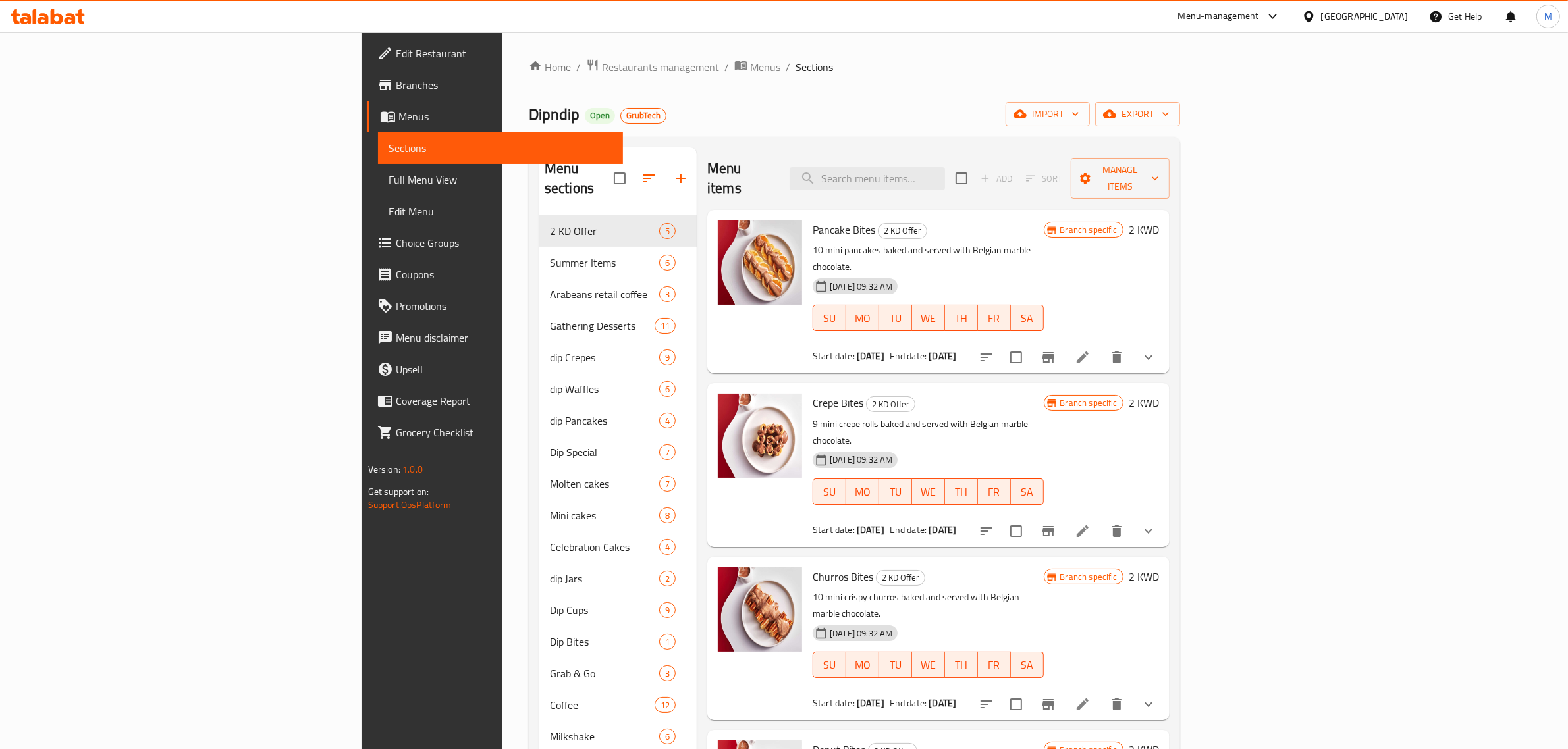
click at [750, 71] on span "Menus" at bounding box center [765, 67] width 31 height 16
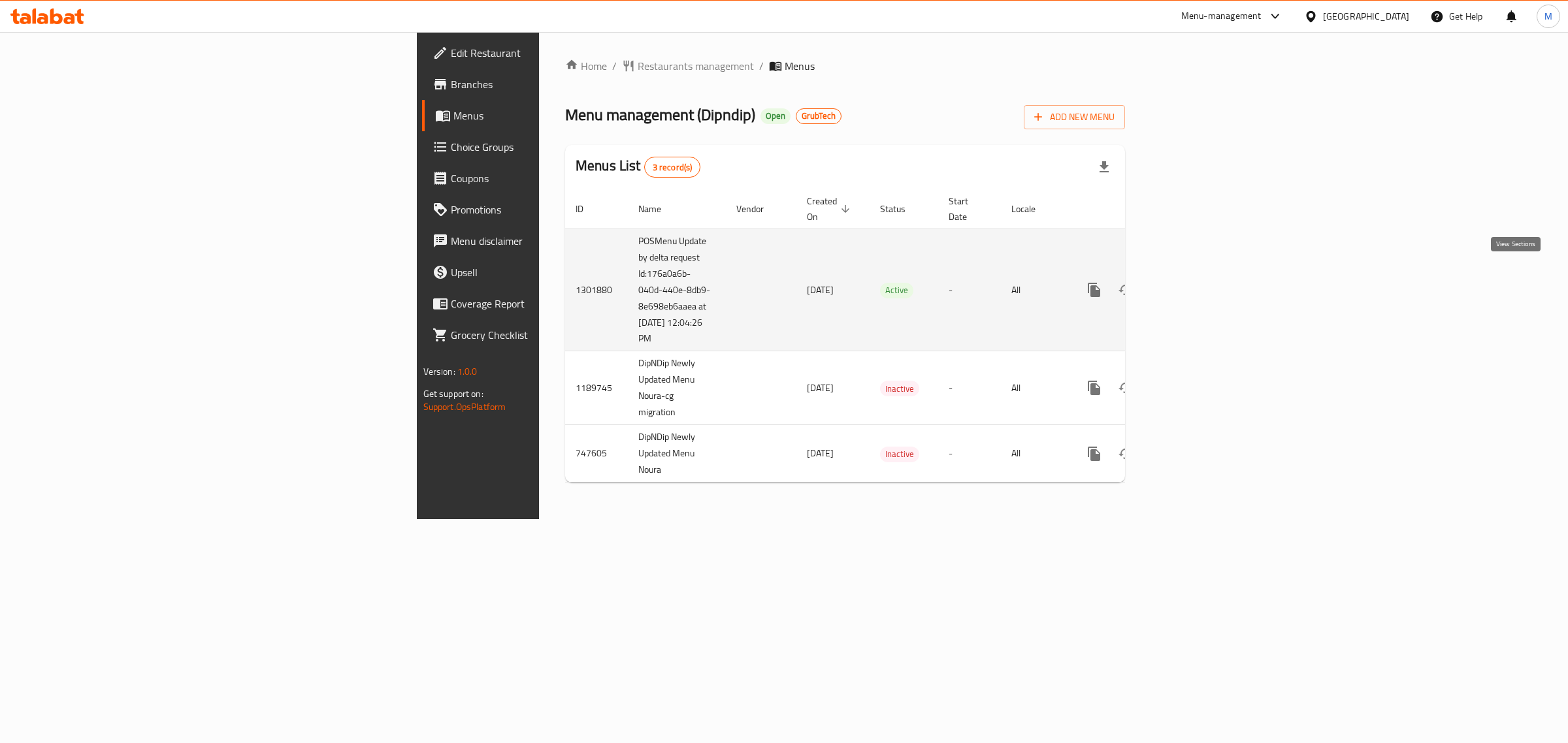
click at [1196, 282] on icon "enhanced table" at bounding box center [1188, 290] width 16 height 16
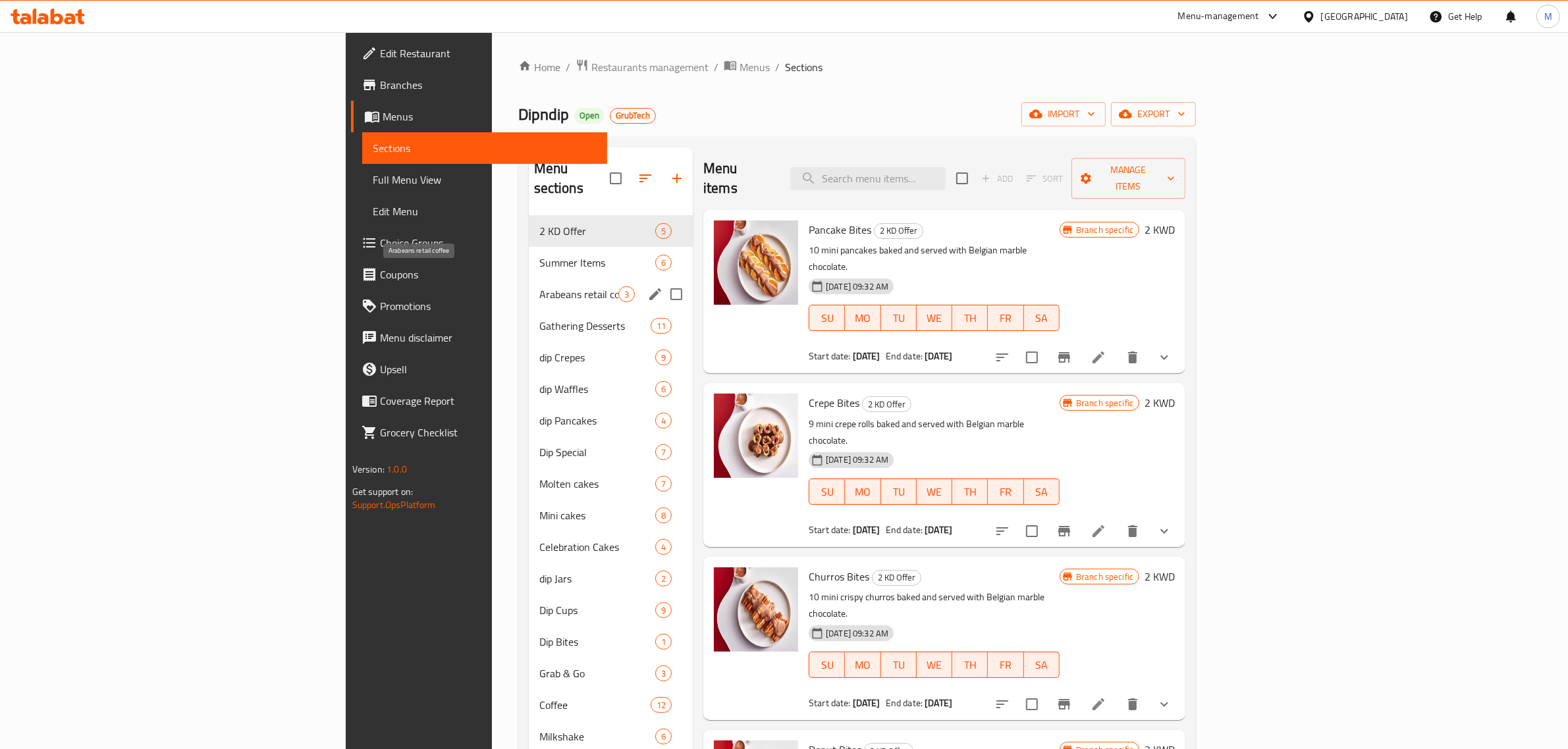
click at [539, 287] on span "Arabeans retail coffee" at bounding box center [579, 294] width 79 height 16
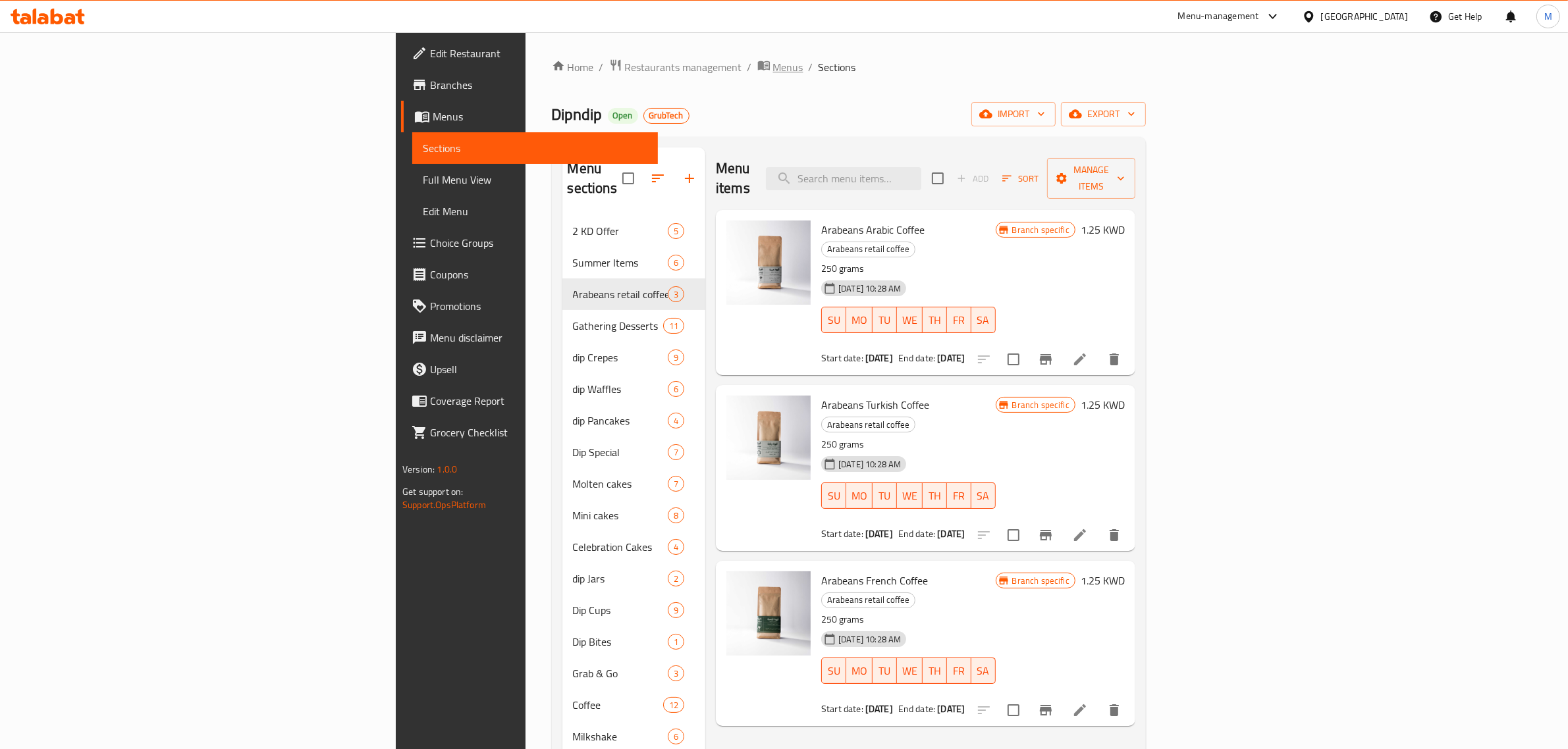
click at [773, 64] on span "Menus" at bounding box center [788, 67] width 31 height 16
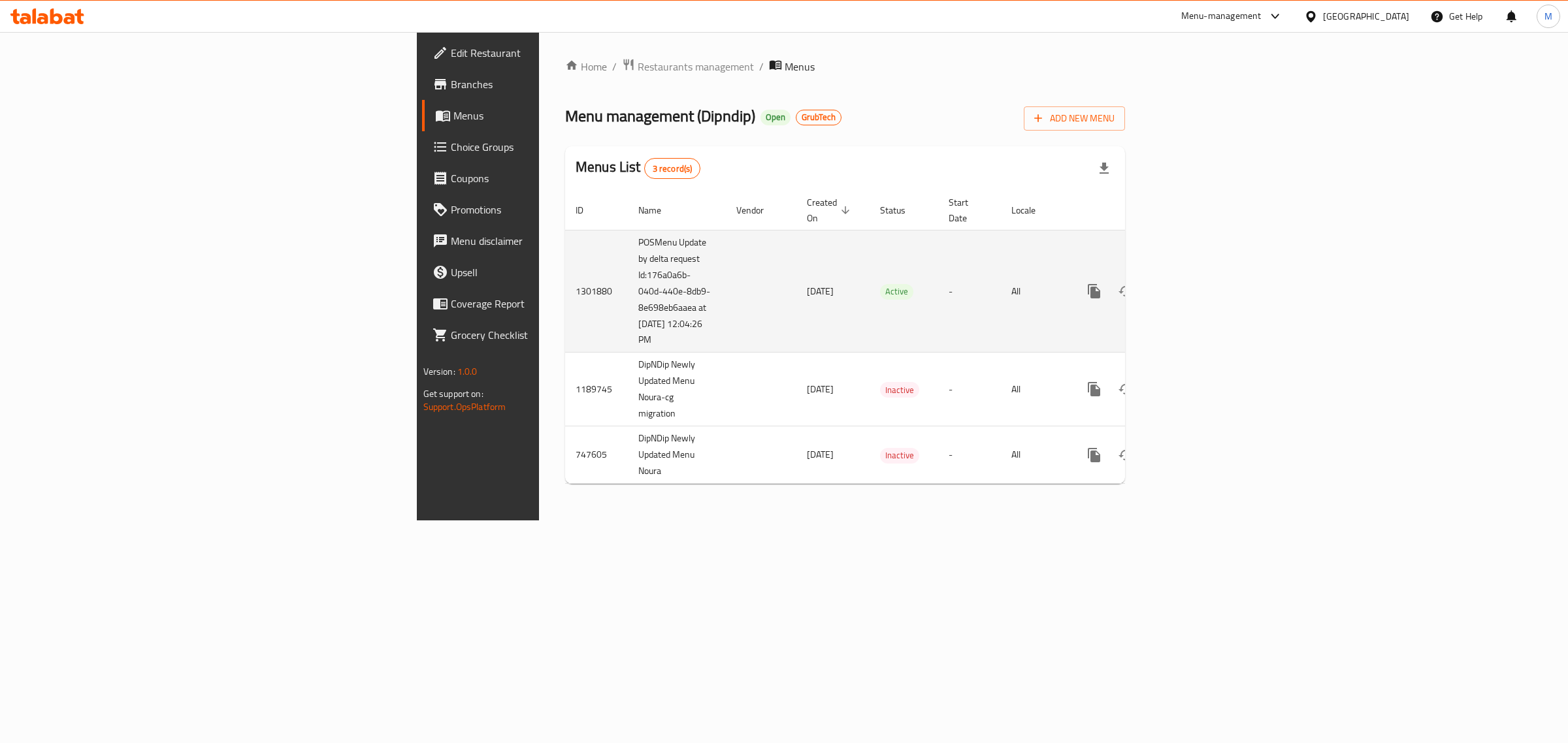
click at [1196, 283] on icon "enhanced table" at bounding box center [1188, 291] width 16 height 16
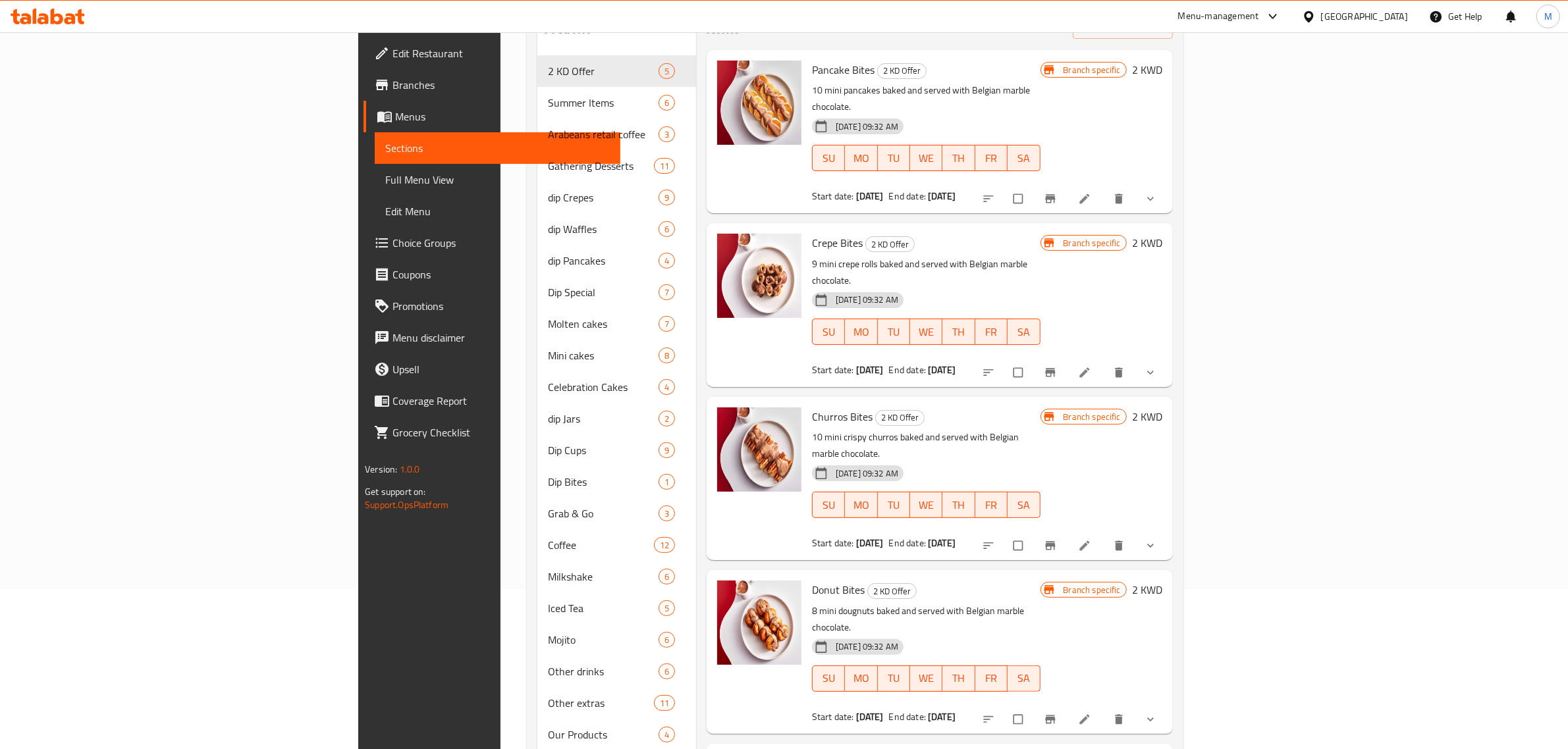
scroll to position [132, 0]
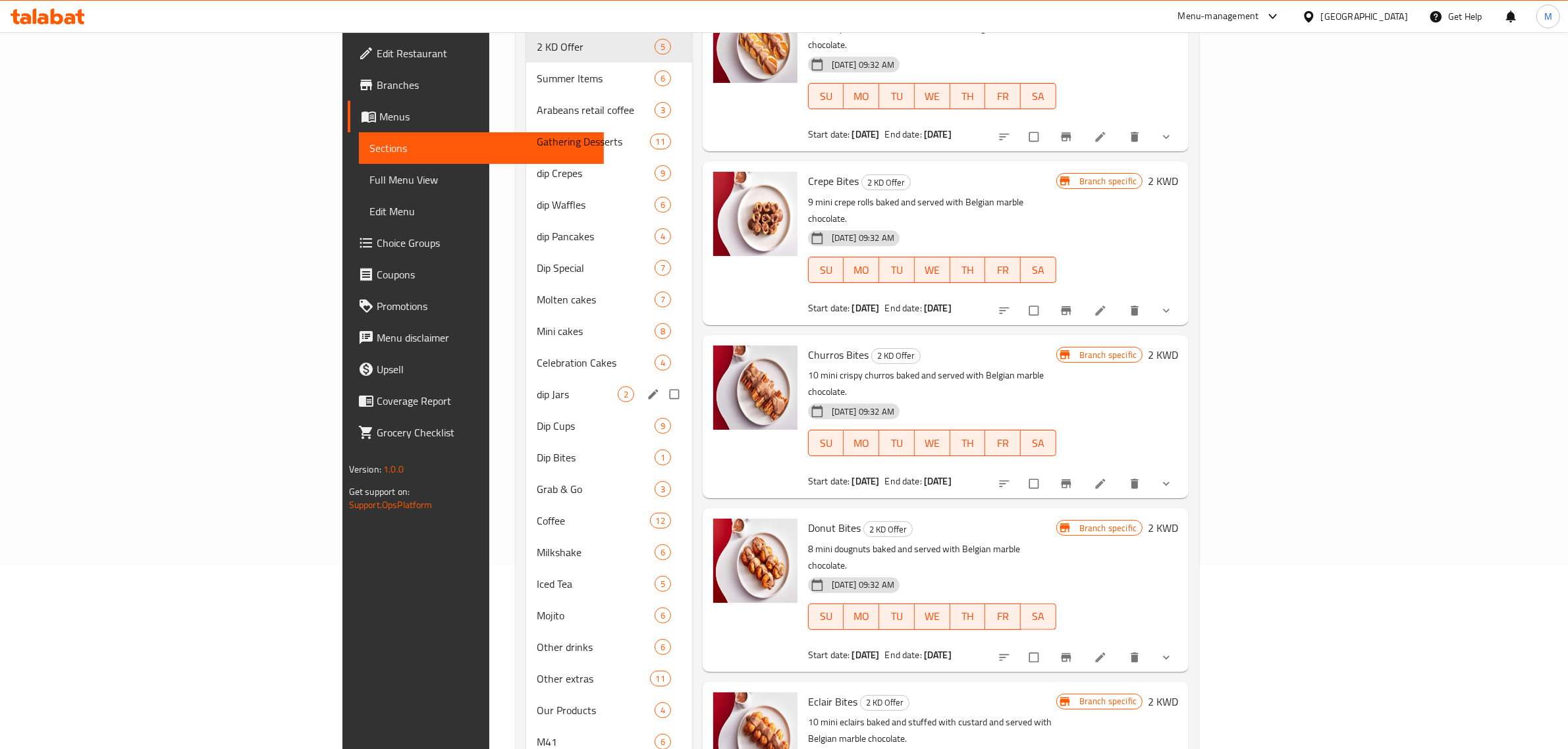
scroll to position [214, 0]
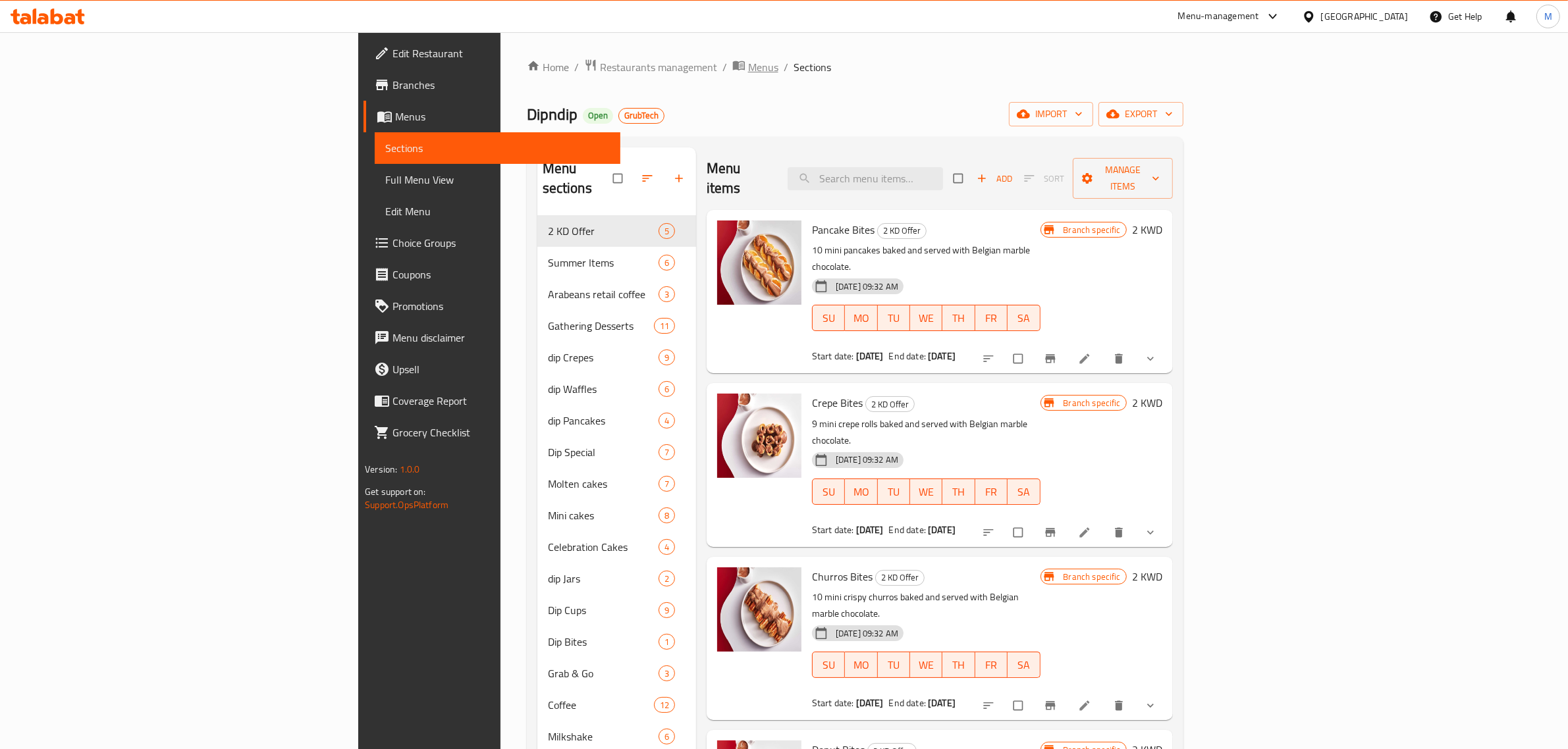
click at [748, 67] on span "Menus" at bounding box center [763, 67] width 31 height 16
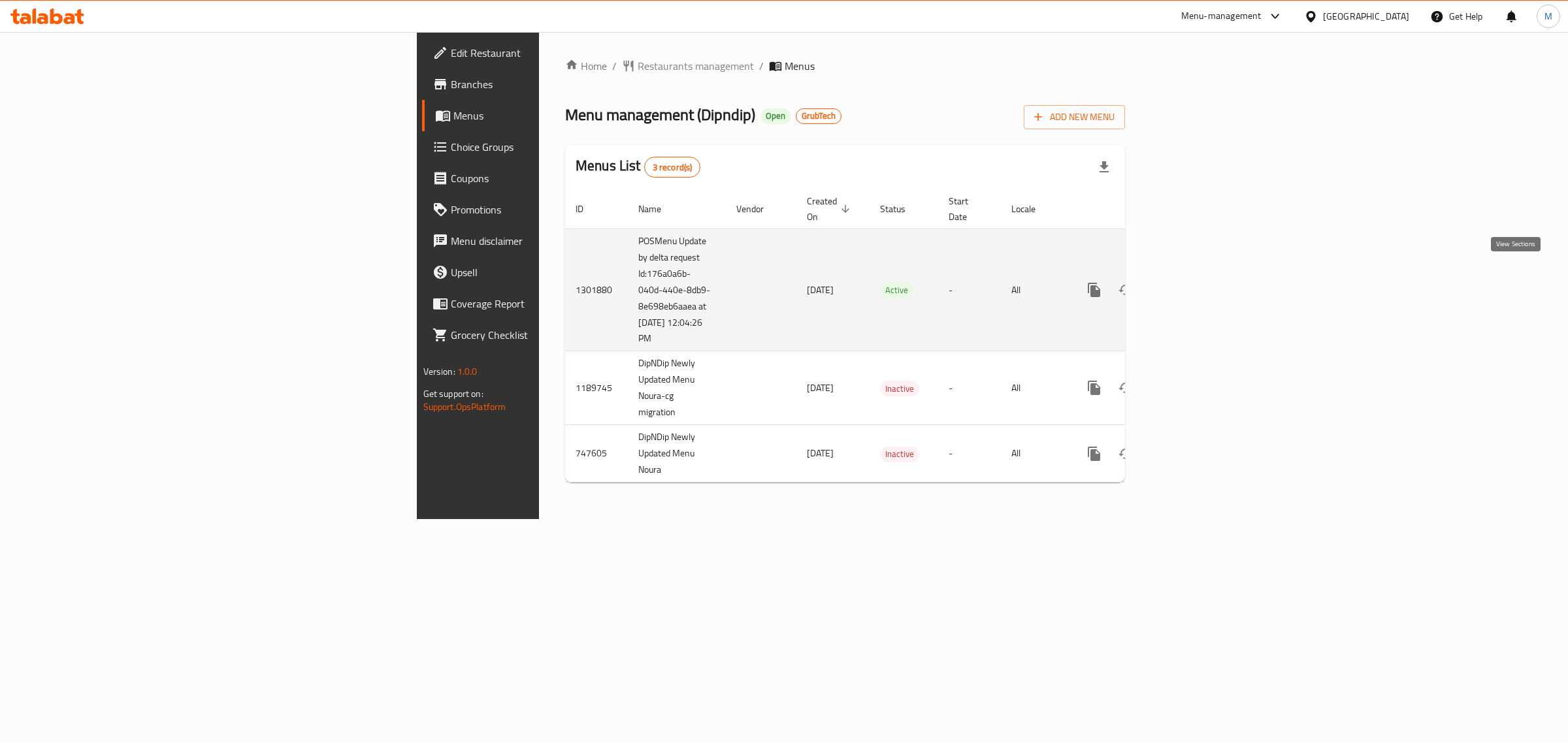
click at [1196, 282] on icon "enhanced table" at bounding box center [1188, 290] width 16 height 16
